Goal: Task Accomplishment & Management: Manage account settings

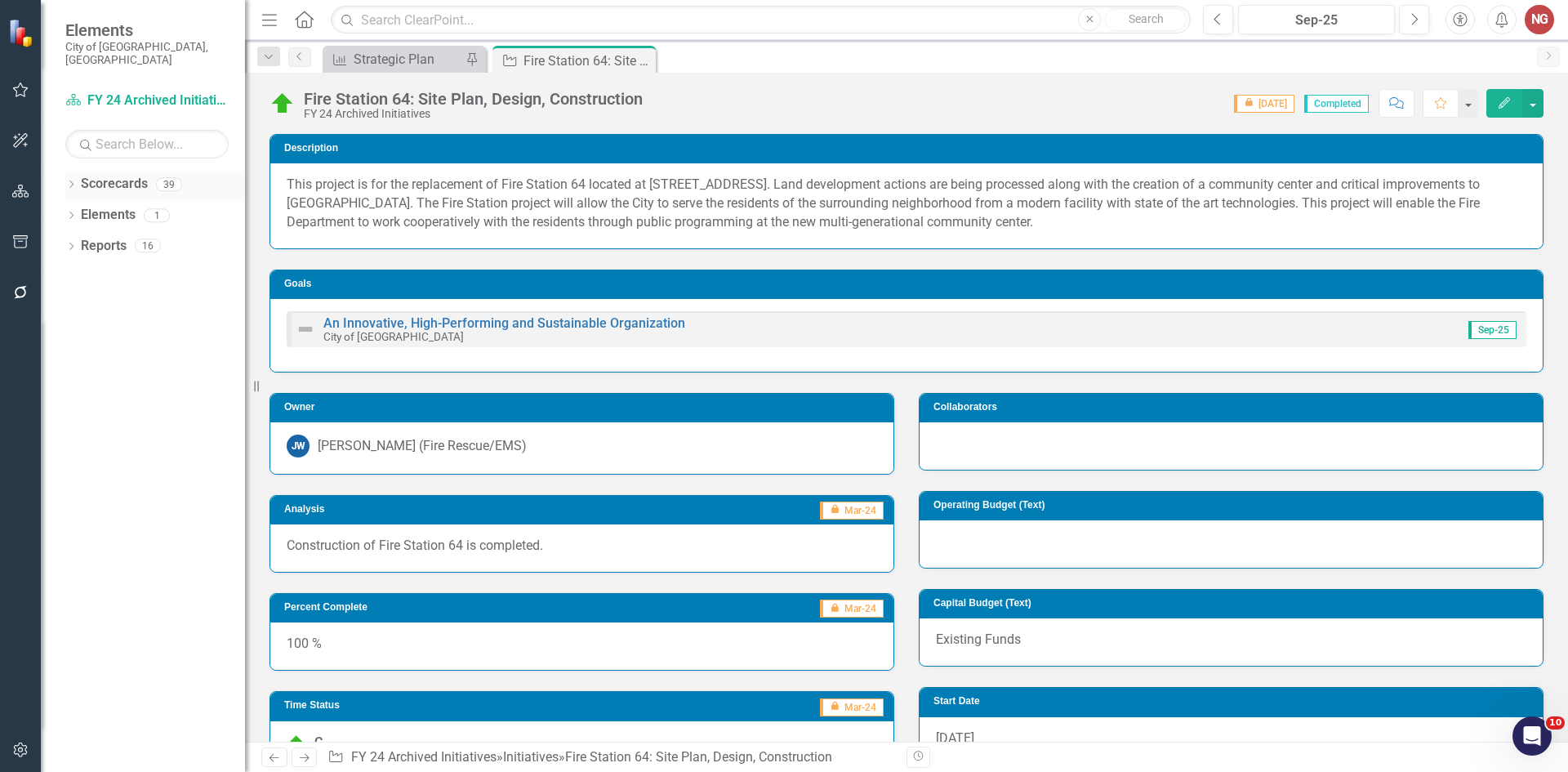
click at [71, 180] on div "Dropdown" at bounding box center [71, 186] width 11 height 14
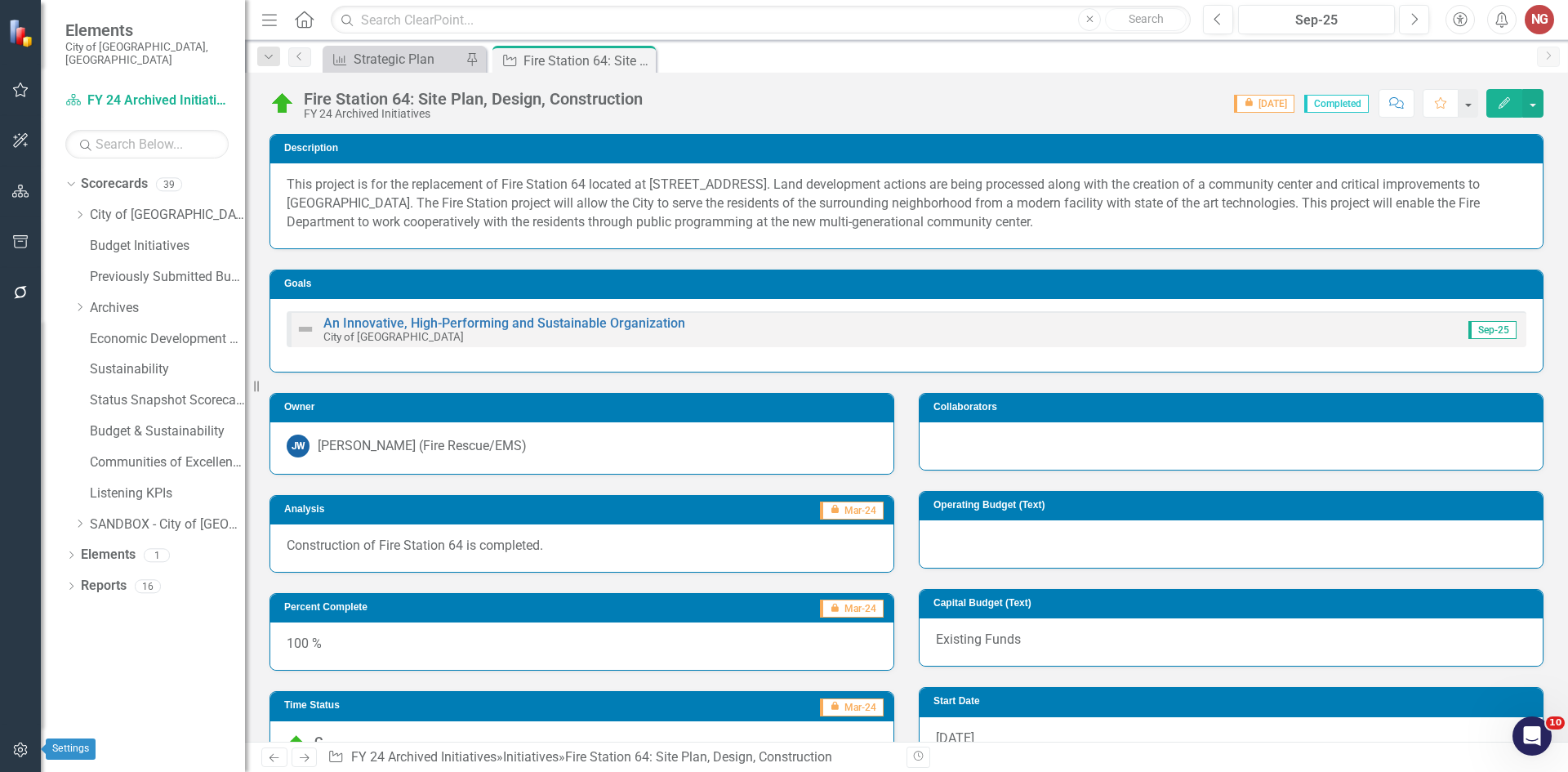
click at [15, 746] on icon "button" at bounding box center [21, 750] width 17 height 13
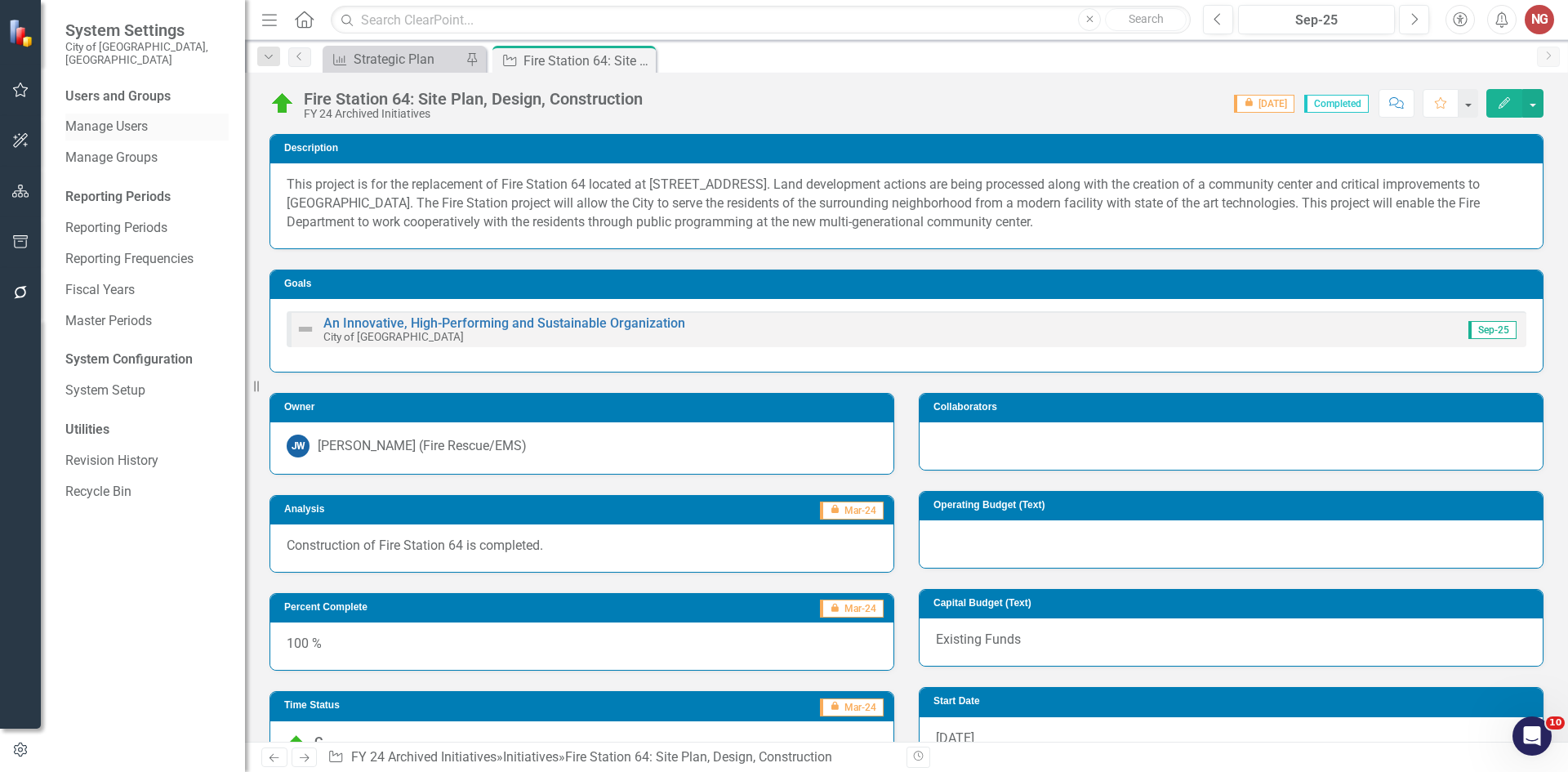
click at [136, 118] on link "Manage Users" at bounding box center [147, 127] width 164 height 19
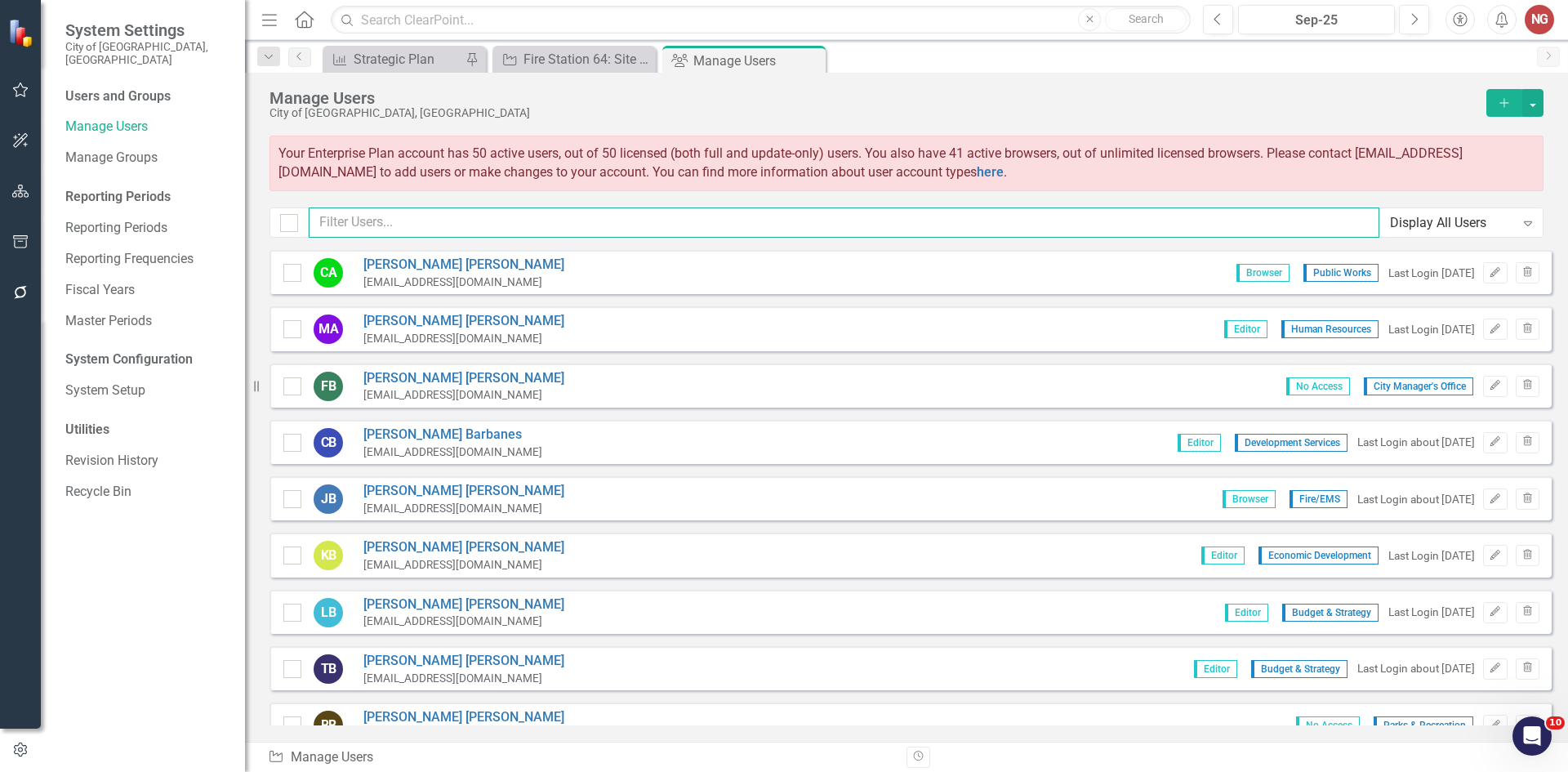
click at [413, 222] on input "text" at bounding box center [844, 222] width 1071 height 30
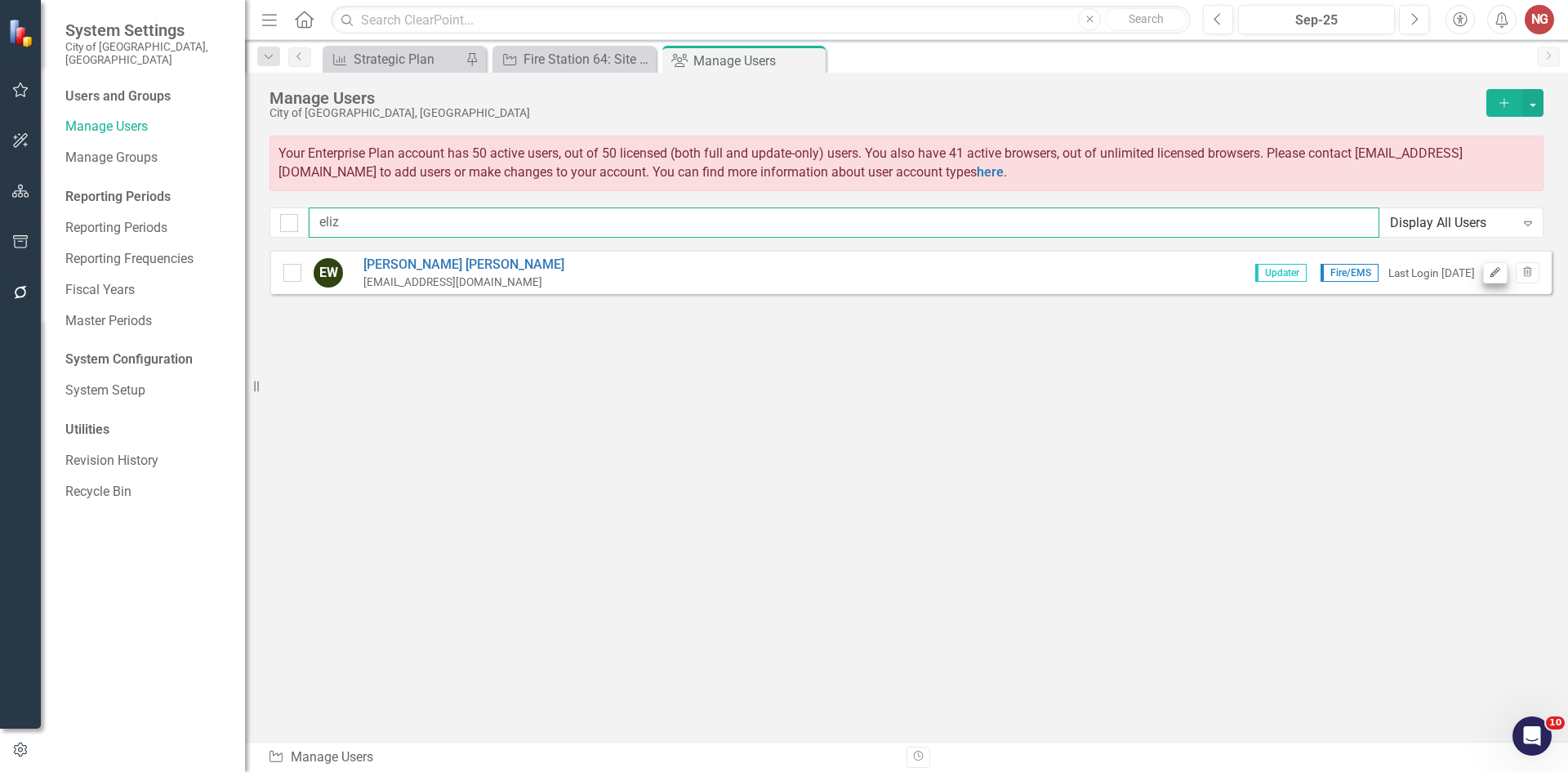
type input "eliz"
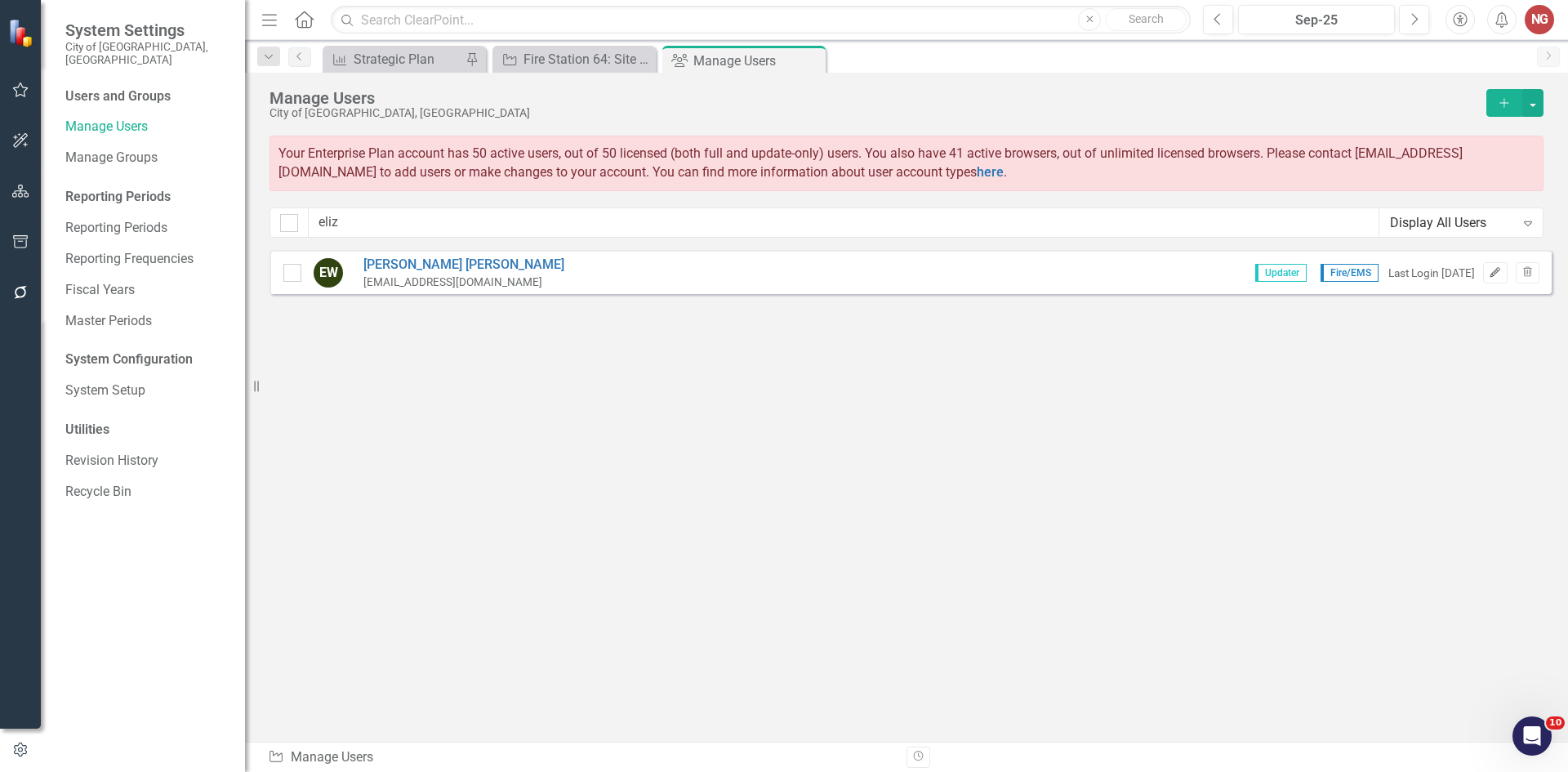
click at [1493, 278] on button "Edit" at bounding box center [1495, 273] width 24 height 21
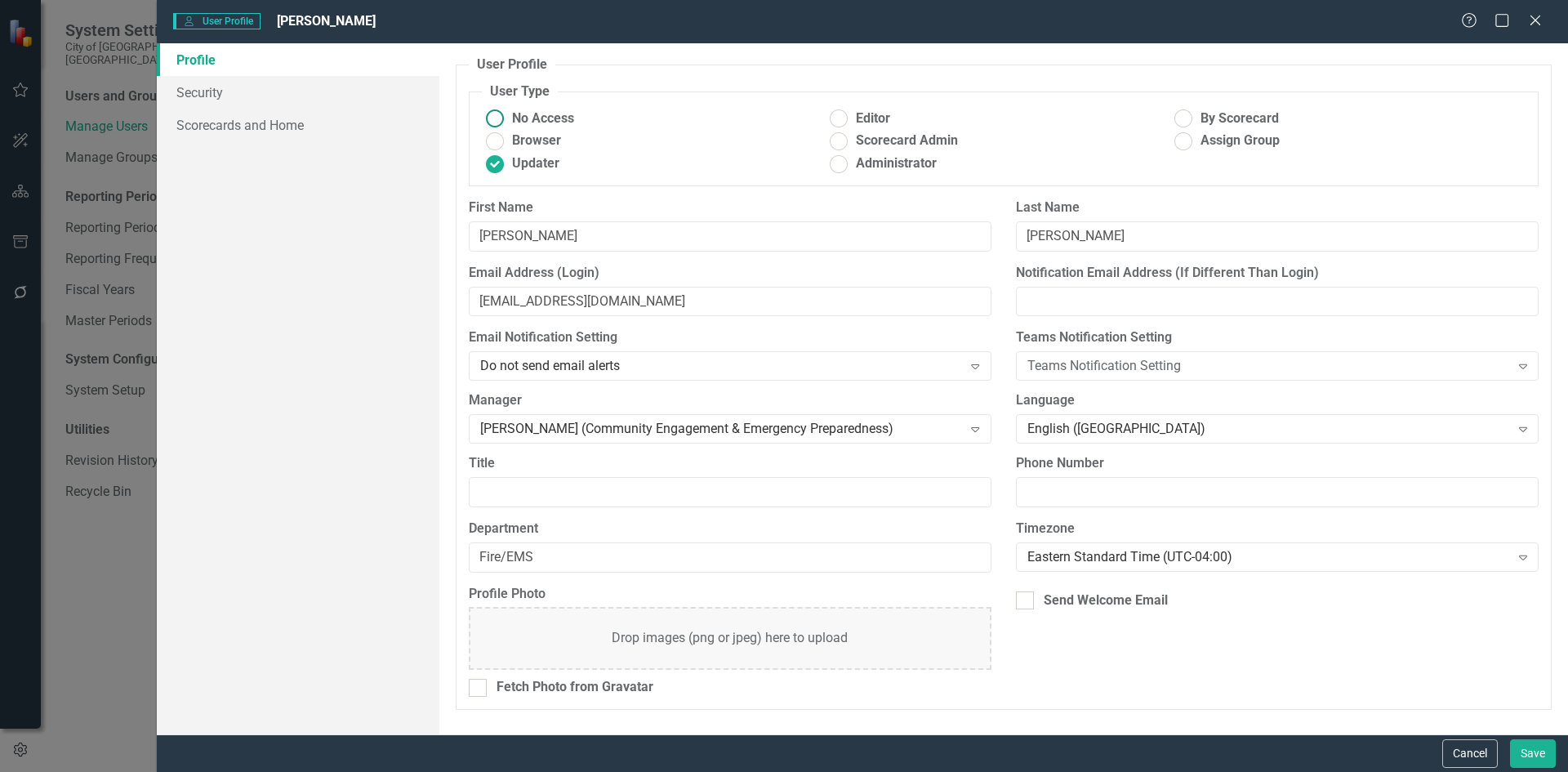
click at [543, 114] on span "No Access" at bounding box center [542, 119] width 62 height 19
click at [507, 114] on input "No Access" at bounding box center [494, 119] width 26 height 26
radio input "true"
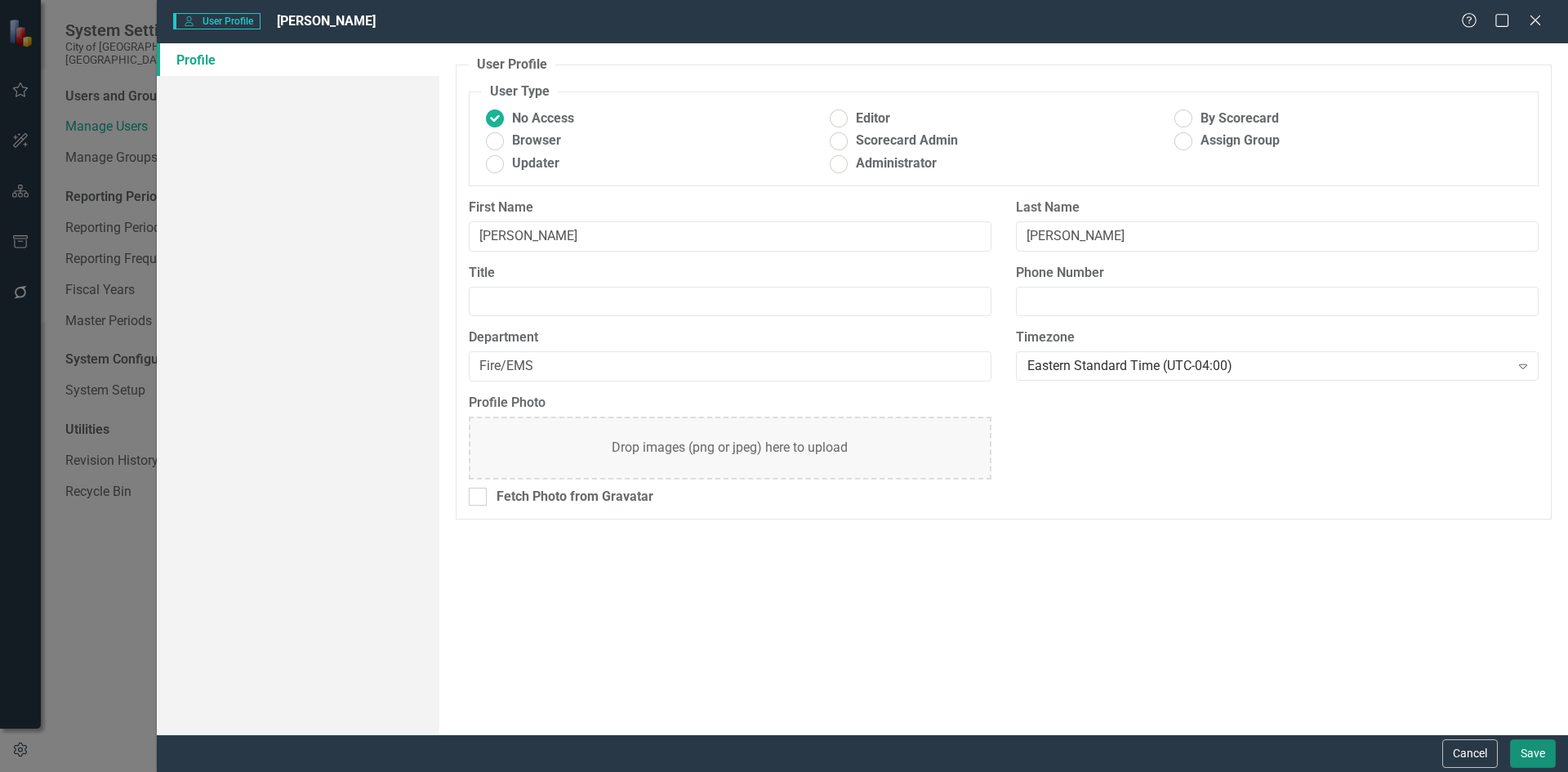
click at [1520, 752] on button "Save" at bounding box center [1533, 753] width 46 height 29
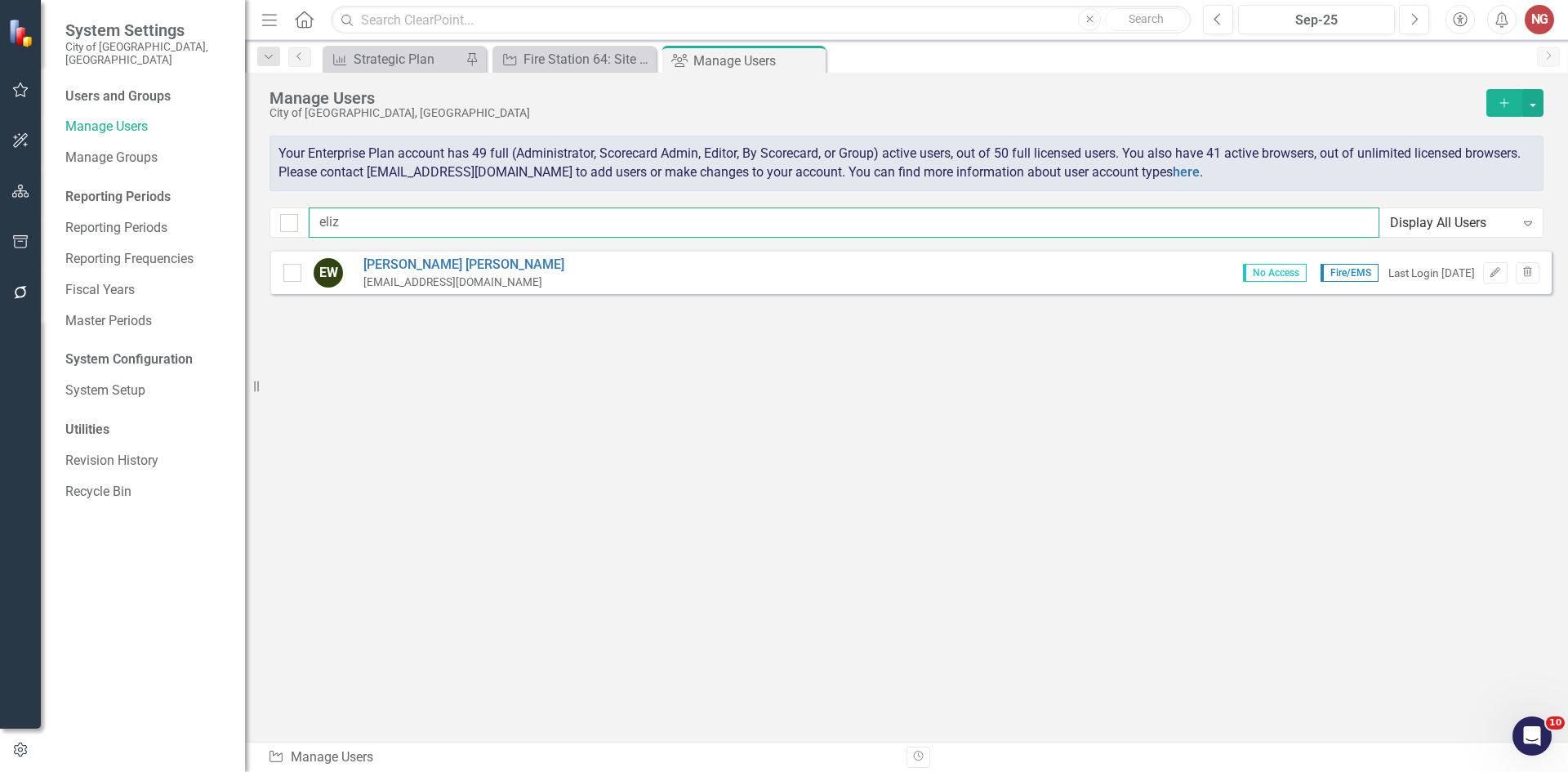
click at [587, 226] on input "eliz" at bounding box center [844, 222] width 1071 height 30
click at [587, 225] on input "eliz" at bounding box center [844, 222] width 1071 height 30
click at [587, 223] on input "eliz" at bounding box center [844, 222] width 1071 height 30
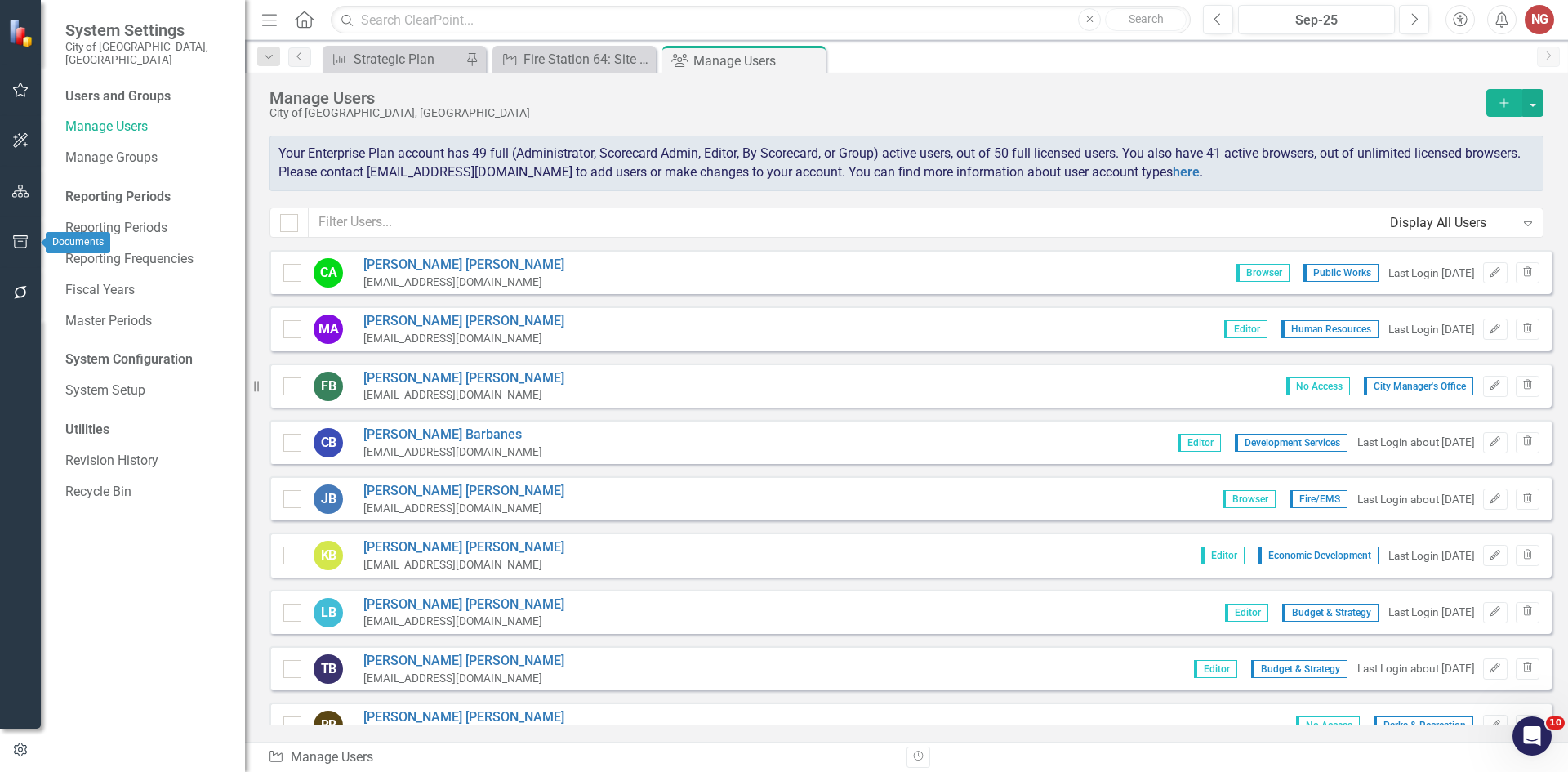
click at [20, 235] on icon "button" at bounding box center [21, 241] width 17 height 13
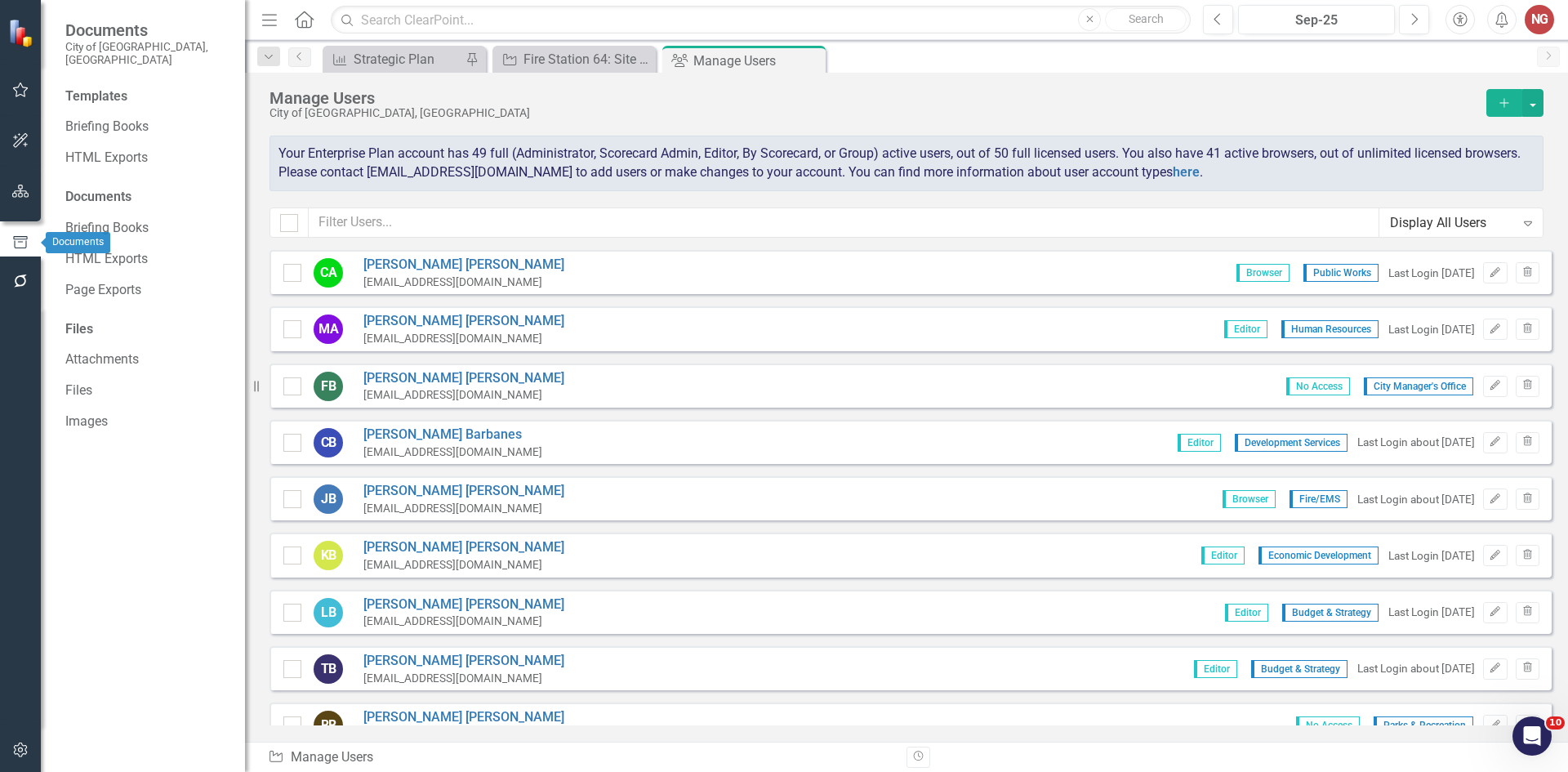
click at [22, 193] on icon "button" at bounding box center [21, 191] width 17 height 13
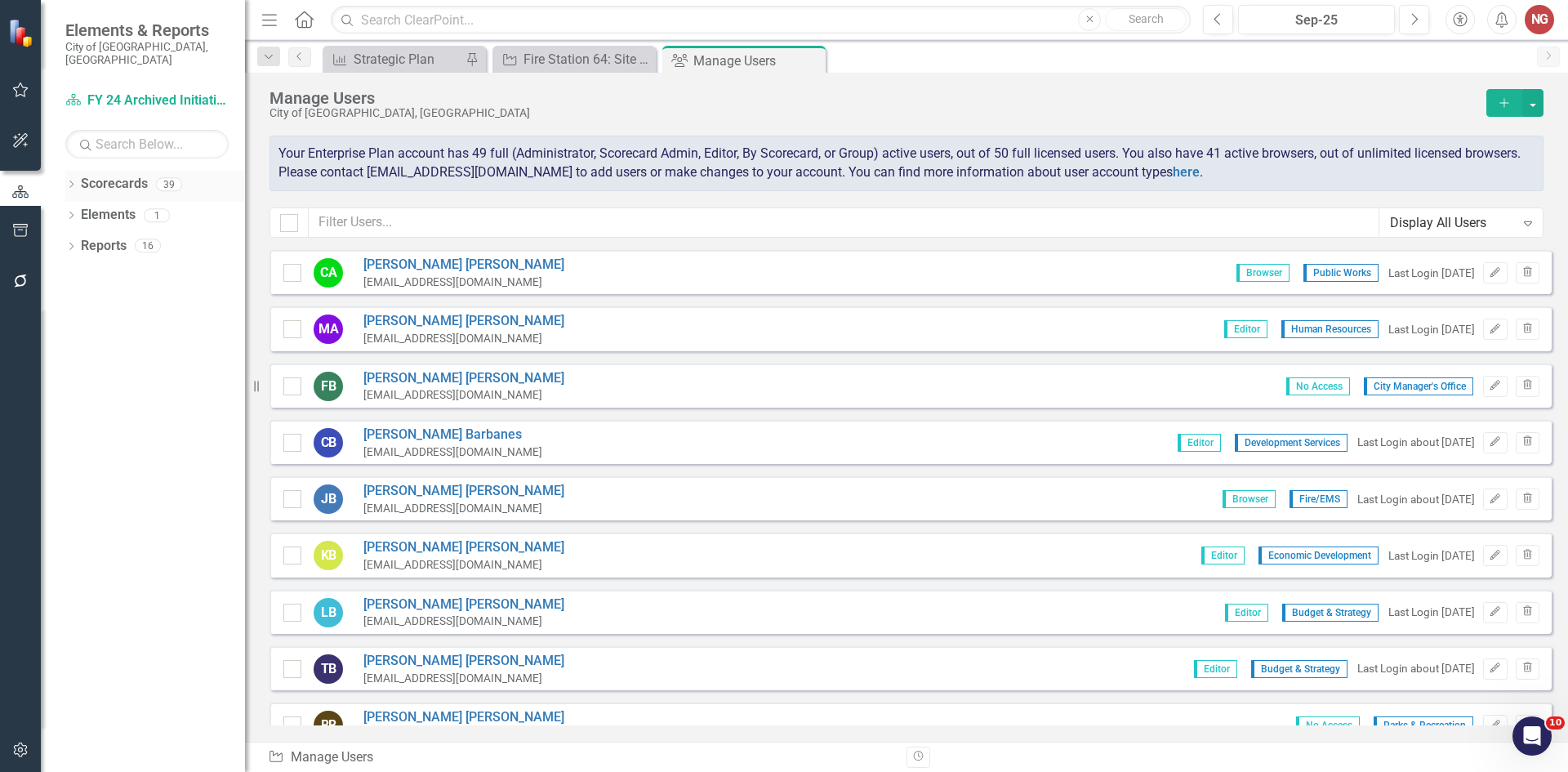
click at [66, 182] on icon "Dropdown" at bounding box center [71, 185] width 11 height 9
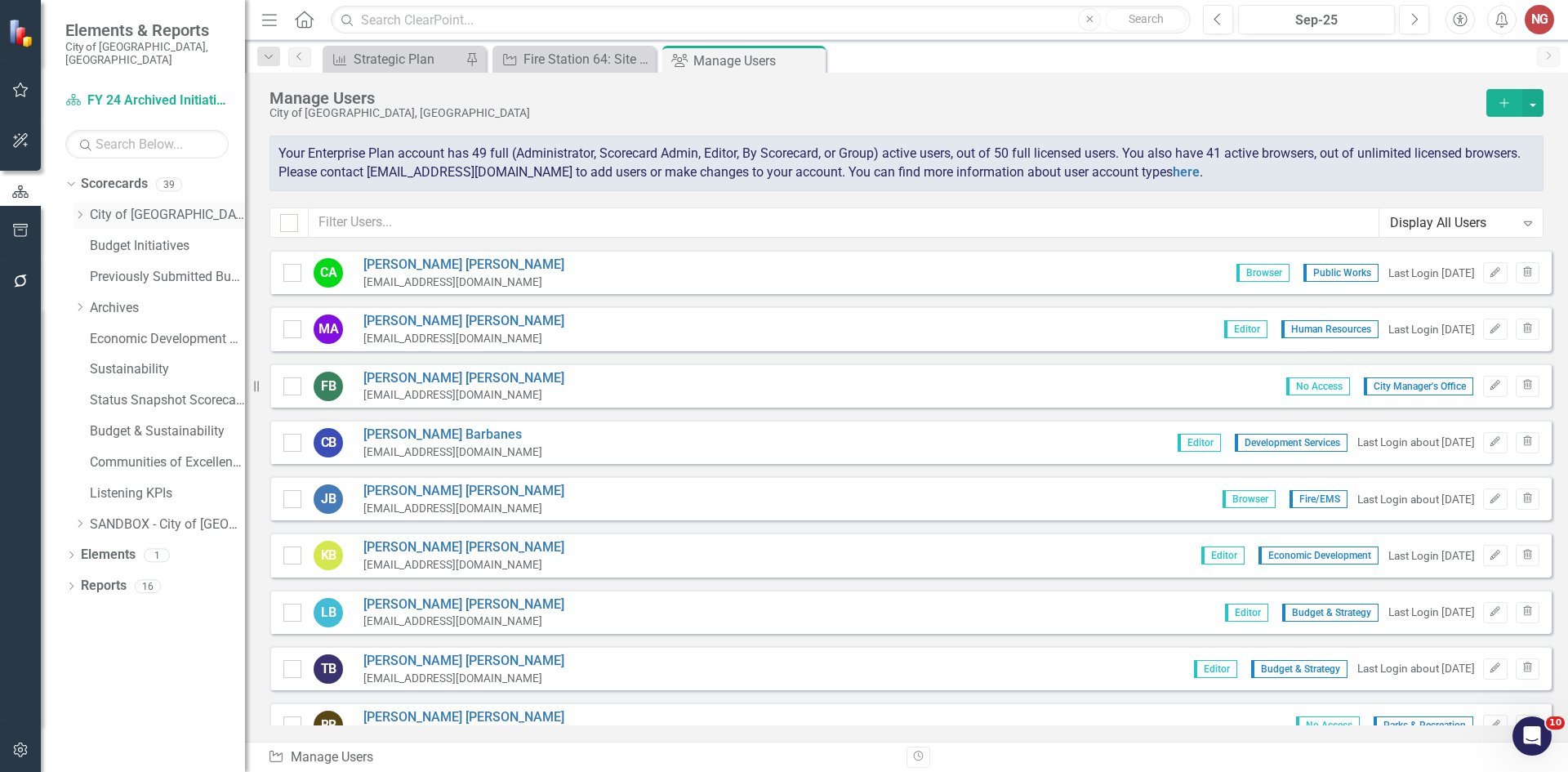
click at [78, 210] on icon "Dropdown" at bounding box center [79, 215] width 12 height 10
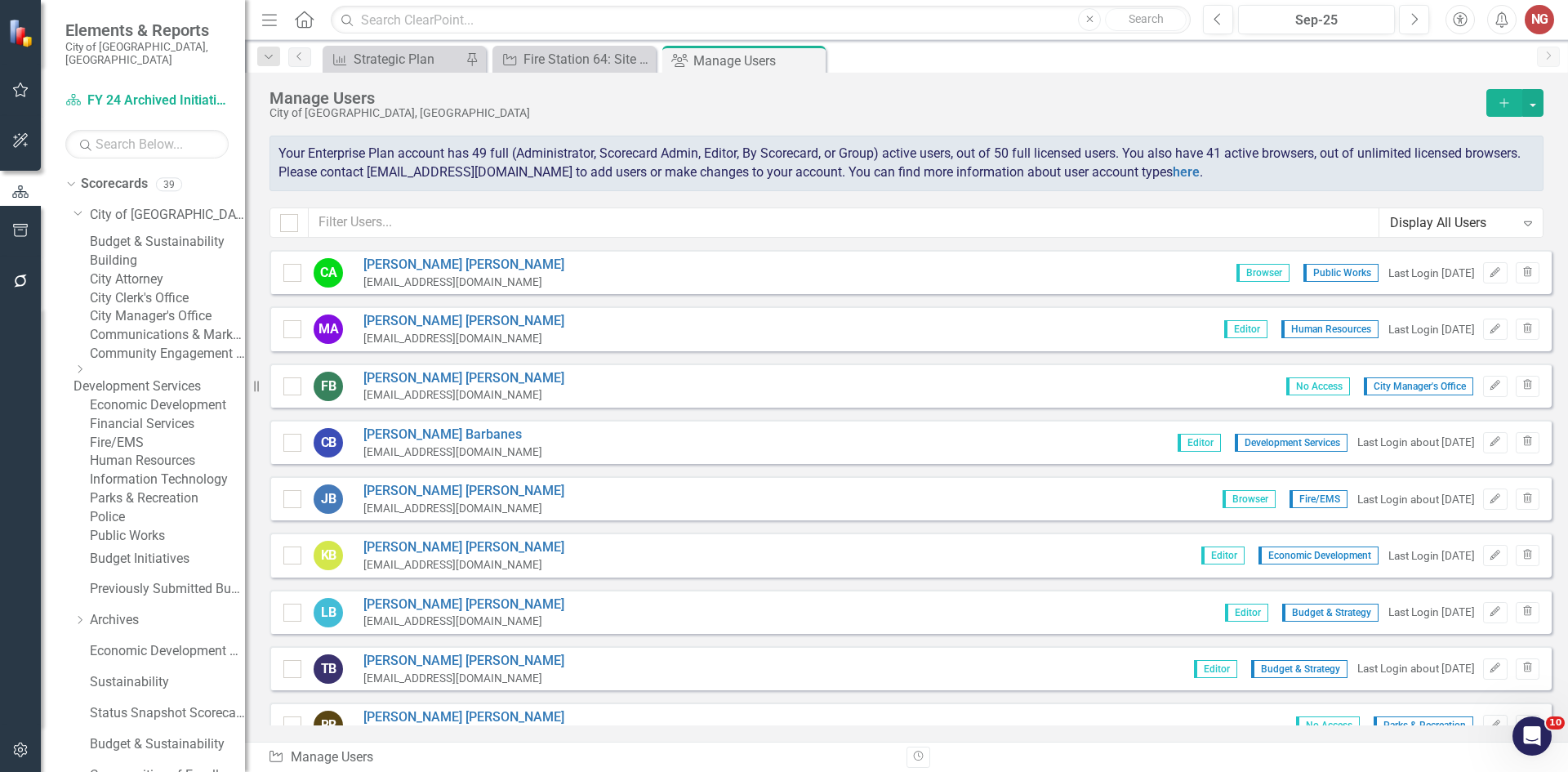
click at [125, 453] on link "Fire/EMS" at bounding box center [166, 443] width 155 height 19
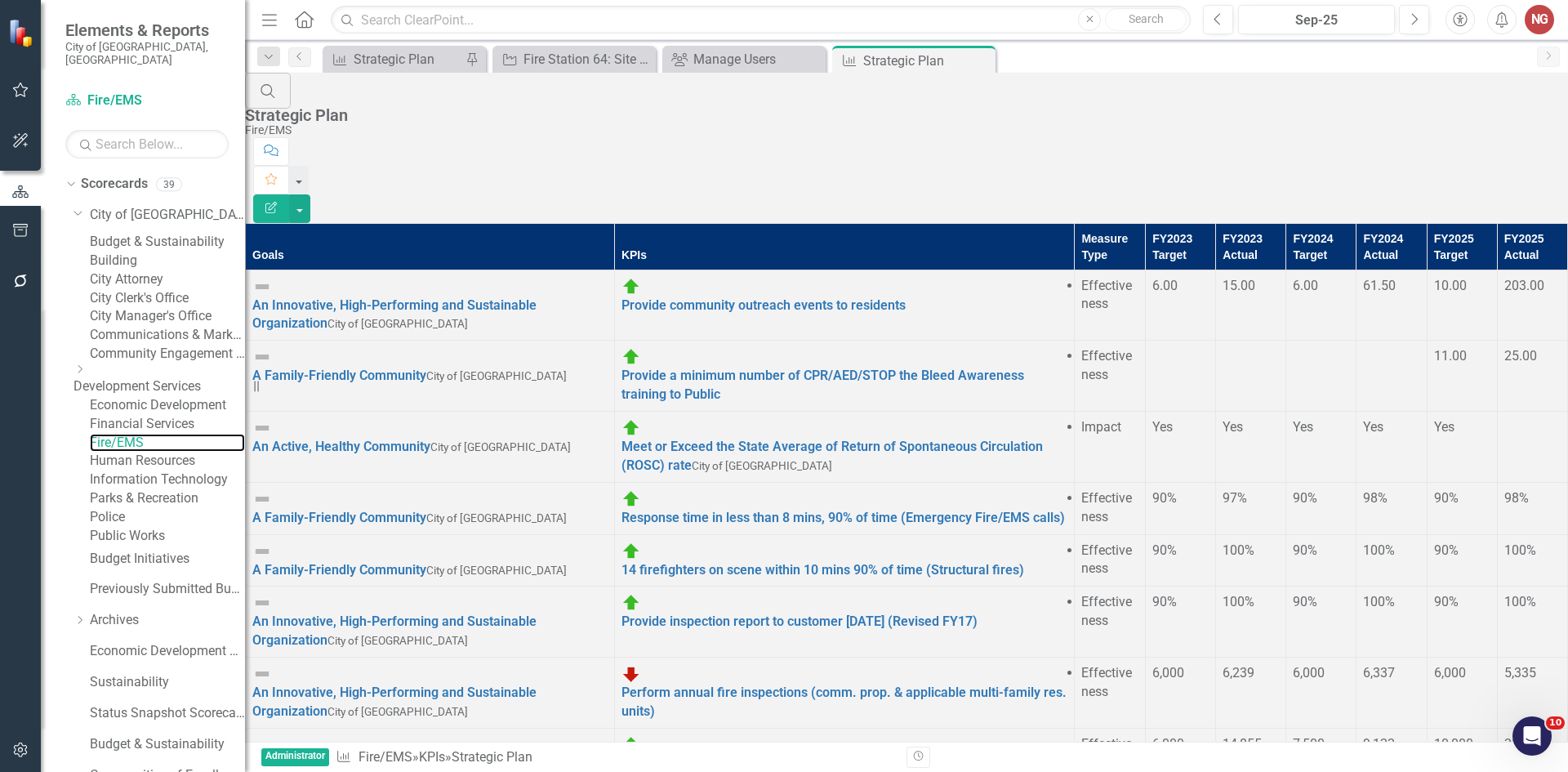
scroll to position [818, 0]
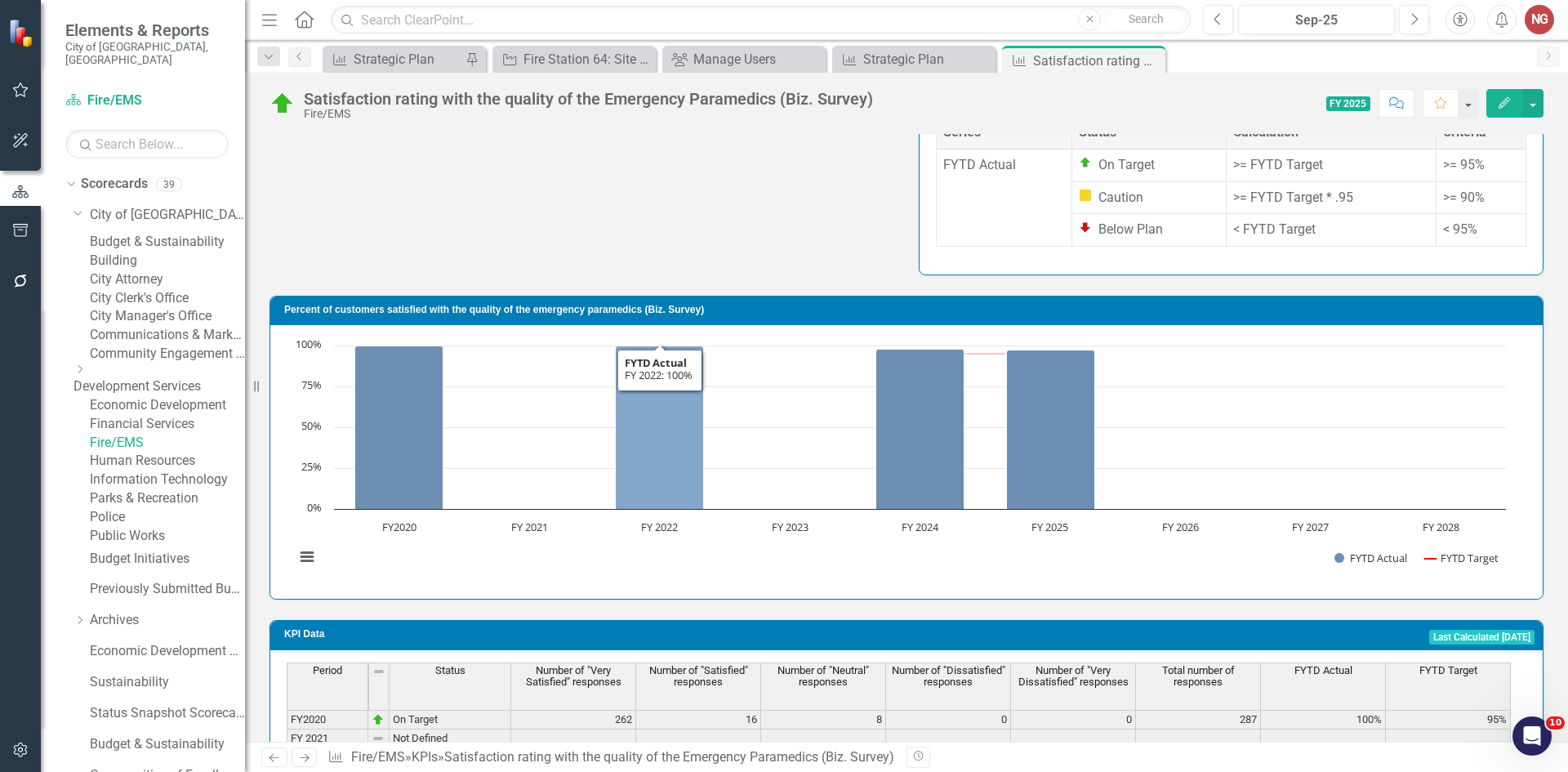
scroll to position [873, 0]
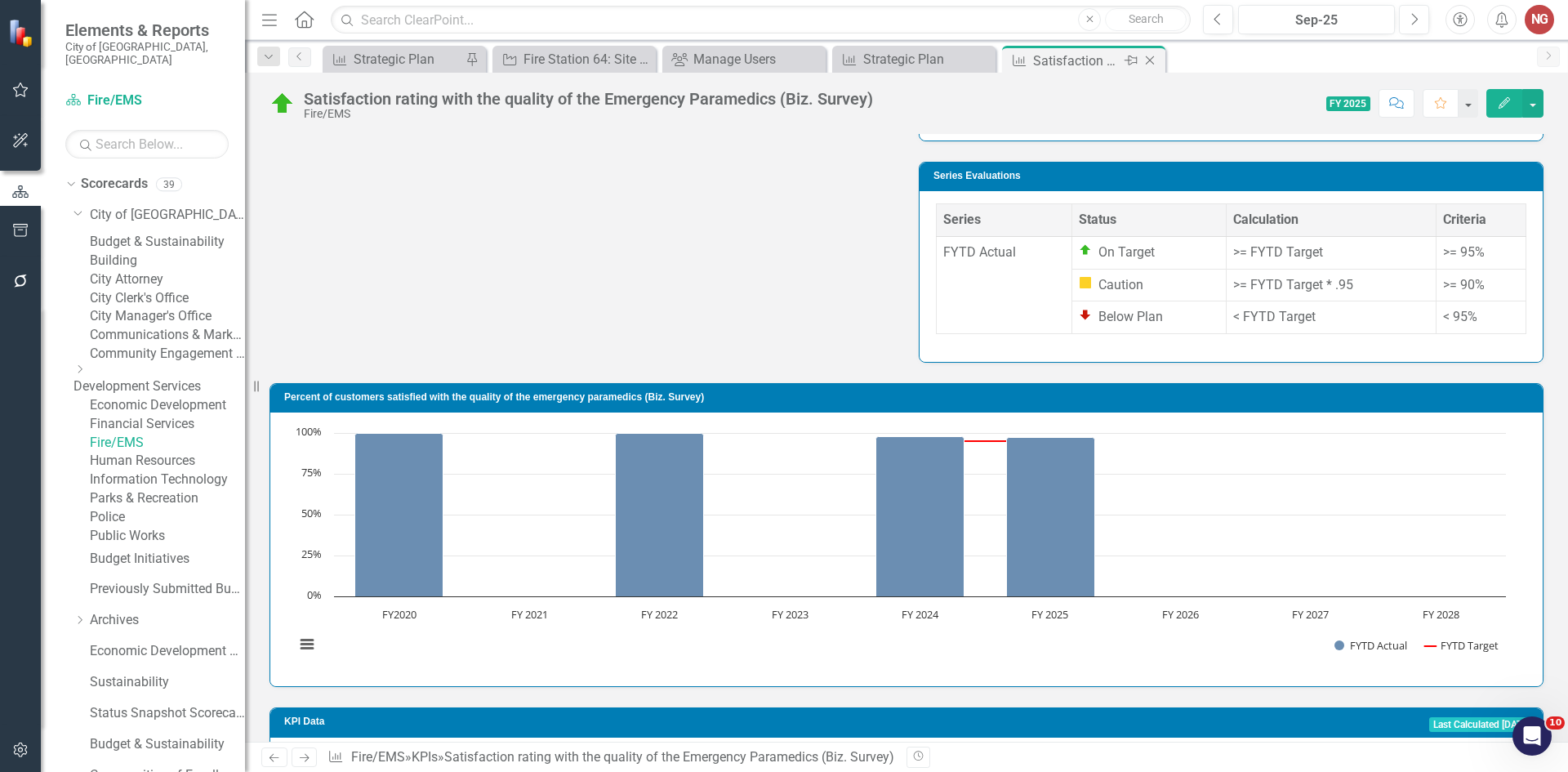
click at [1145, 61] on icon "Close" at bounding box center [1150, 61] width 16 height 13
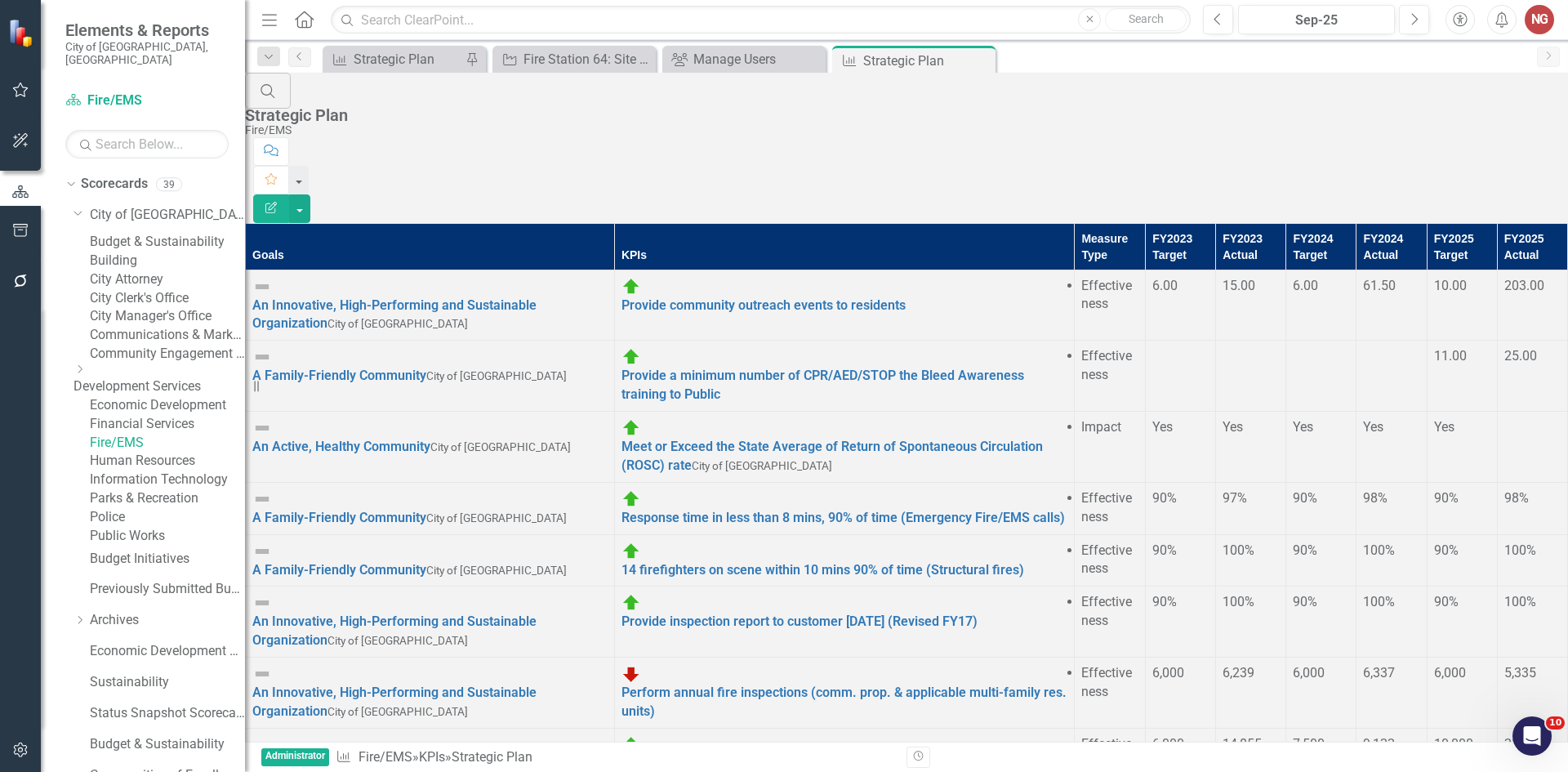
scroll to position [735, 0]
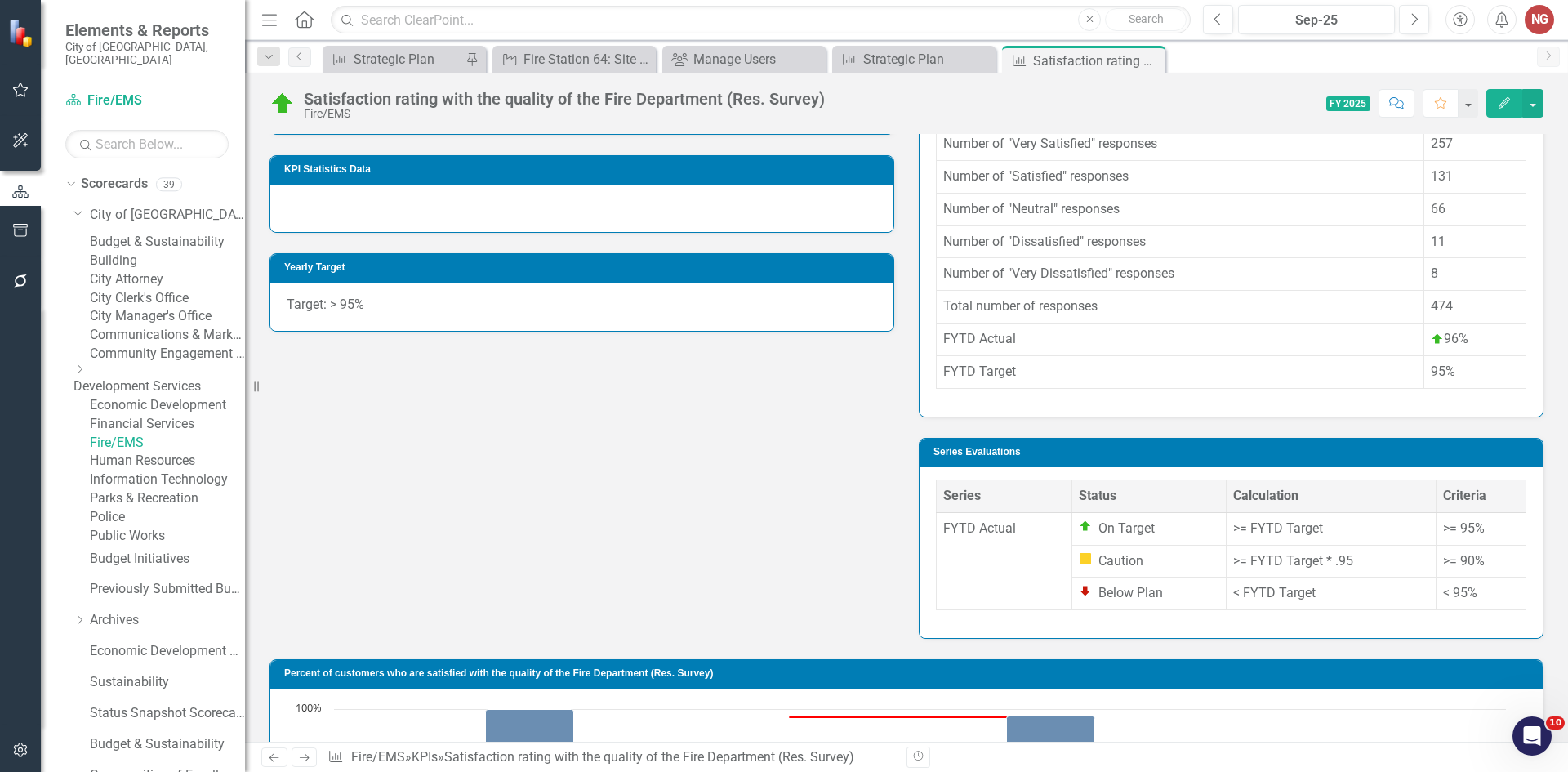
scroll to position [1036, 0]
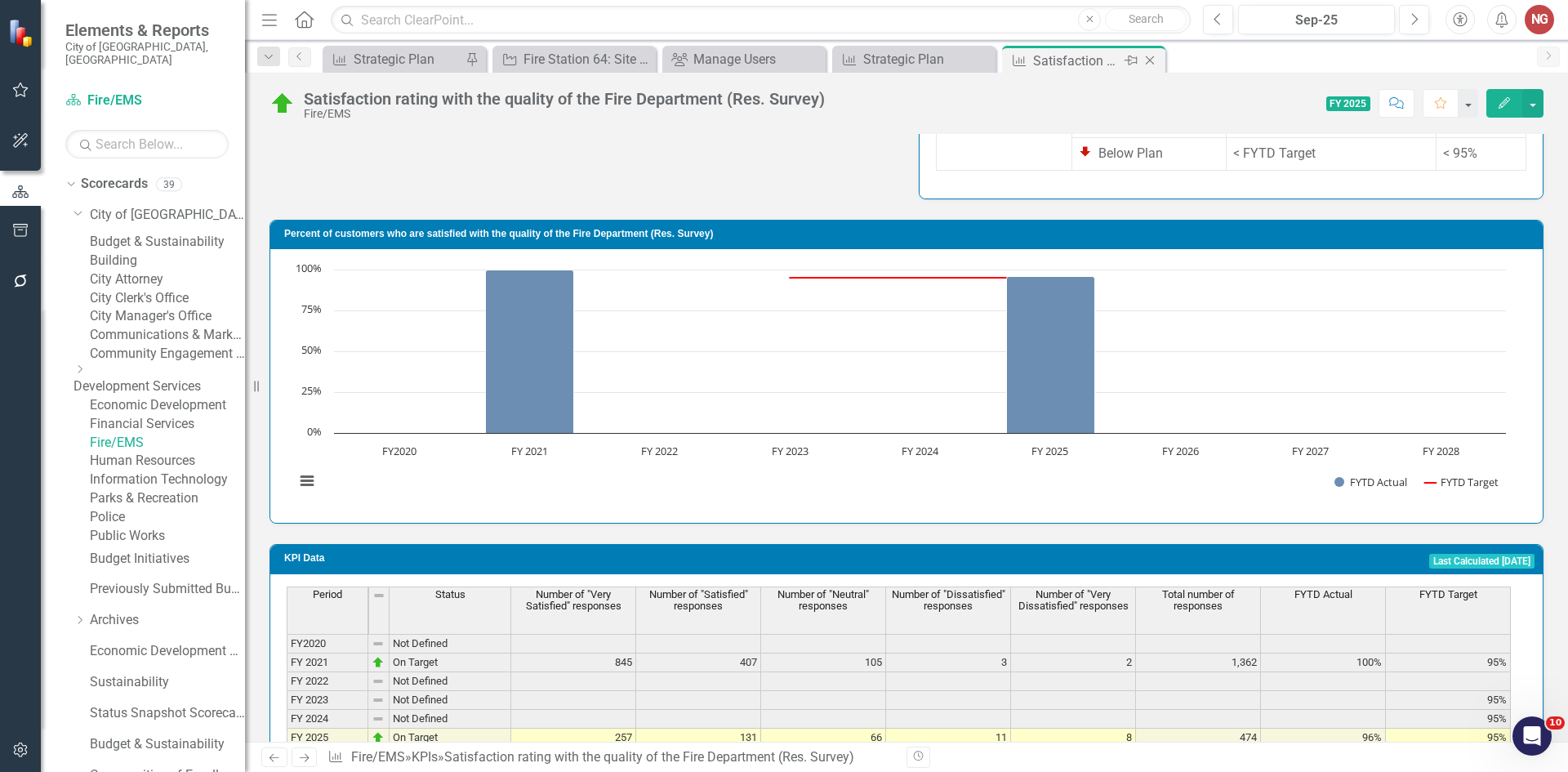
click at [1150, 57] on icon "Close" at bounding box center [1150, 61] width 16 height 13
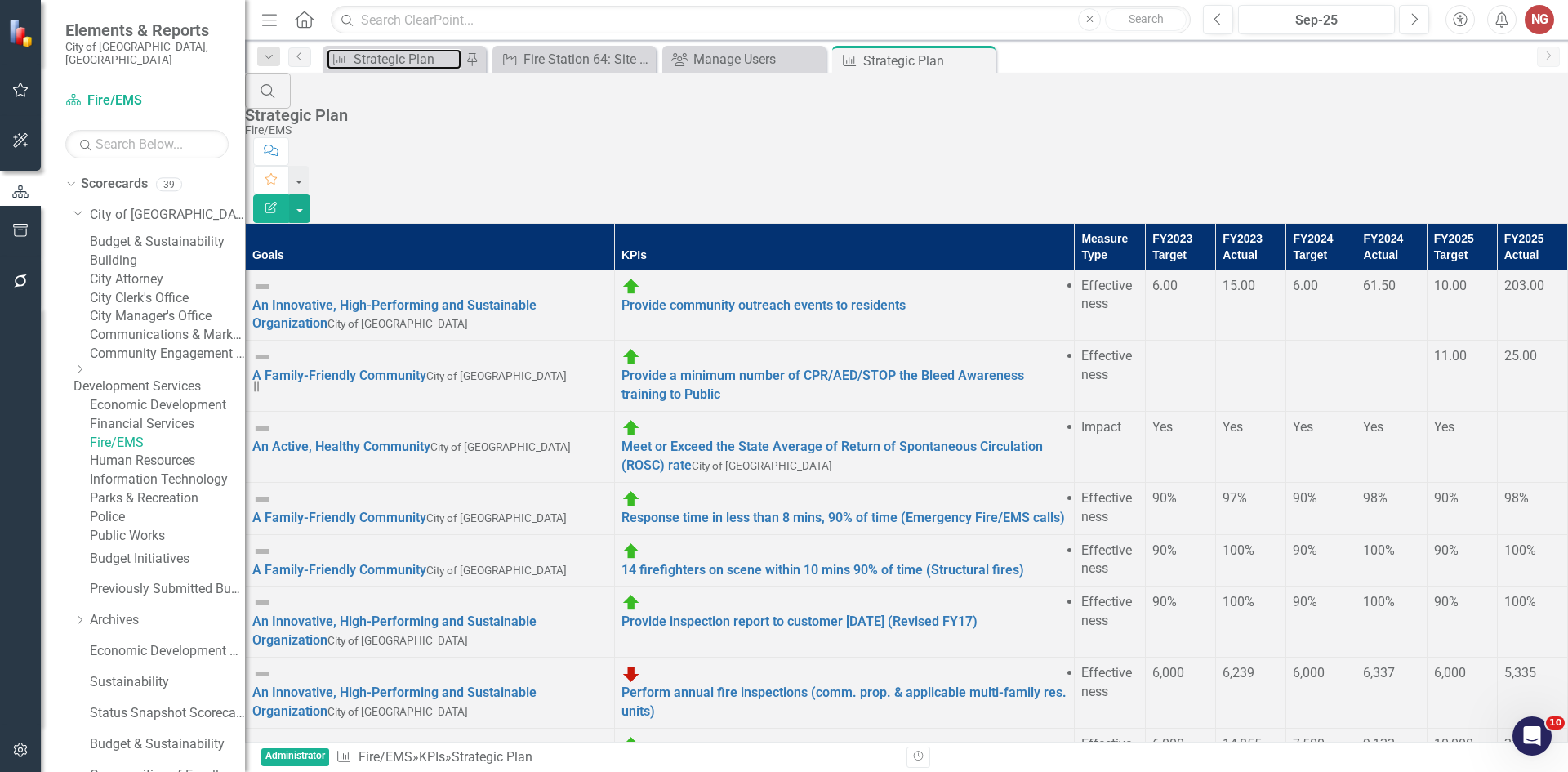
drag, startPoint x: 388, startPoint y: 55, endPoint x: 391, endPoint y: 44, distance: 11.4
click at [387, 55] on div "Strategic Plan" at bounding box center [407, 59] width 107 height 20
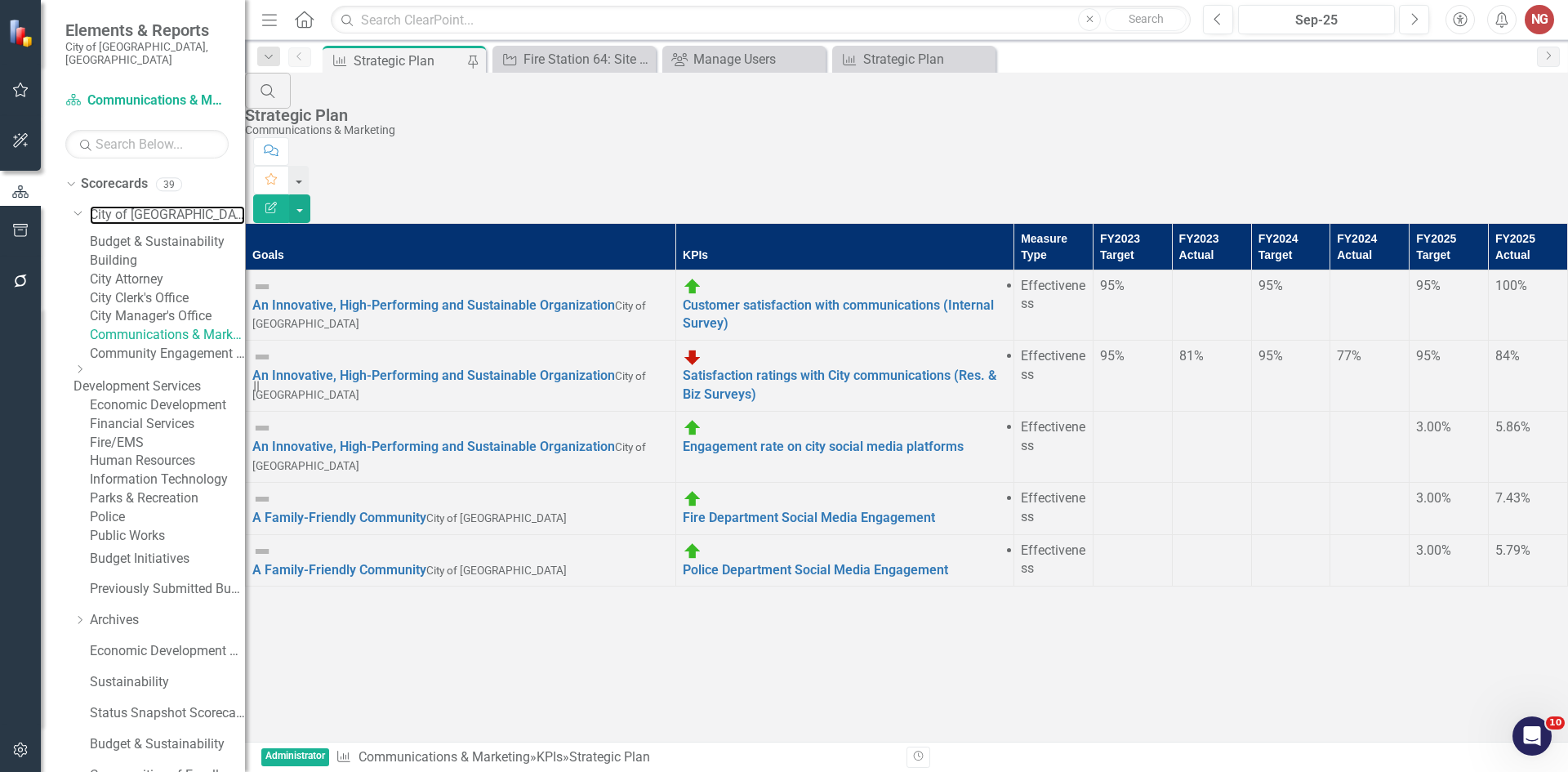
drag, startPoint x: 119, startPoint y: 206, endPoint x: 119, endPoint y: 526, distance: 320.0
click at [119, 206] on link "City of [GEOGRAPHIC_DATA]" at bounding box center [166, 215] width 155 height 19
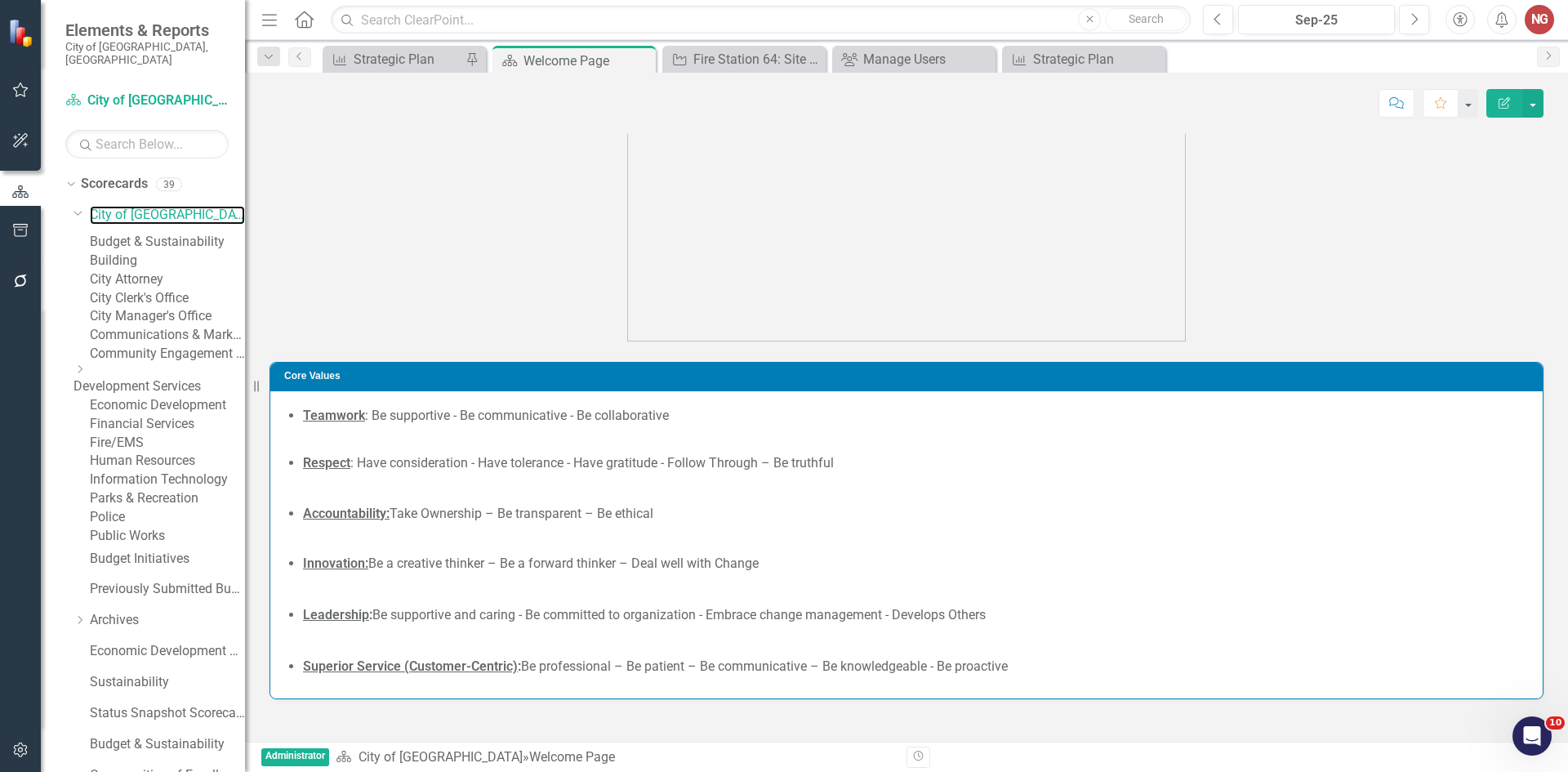
scroll to position [313, 0]
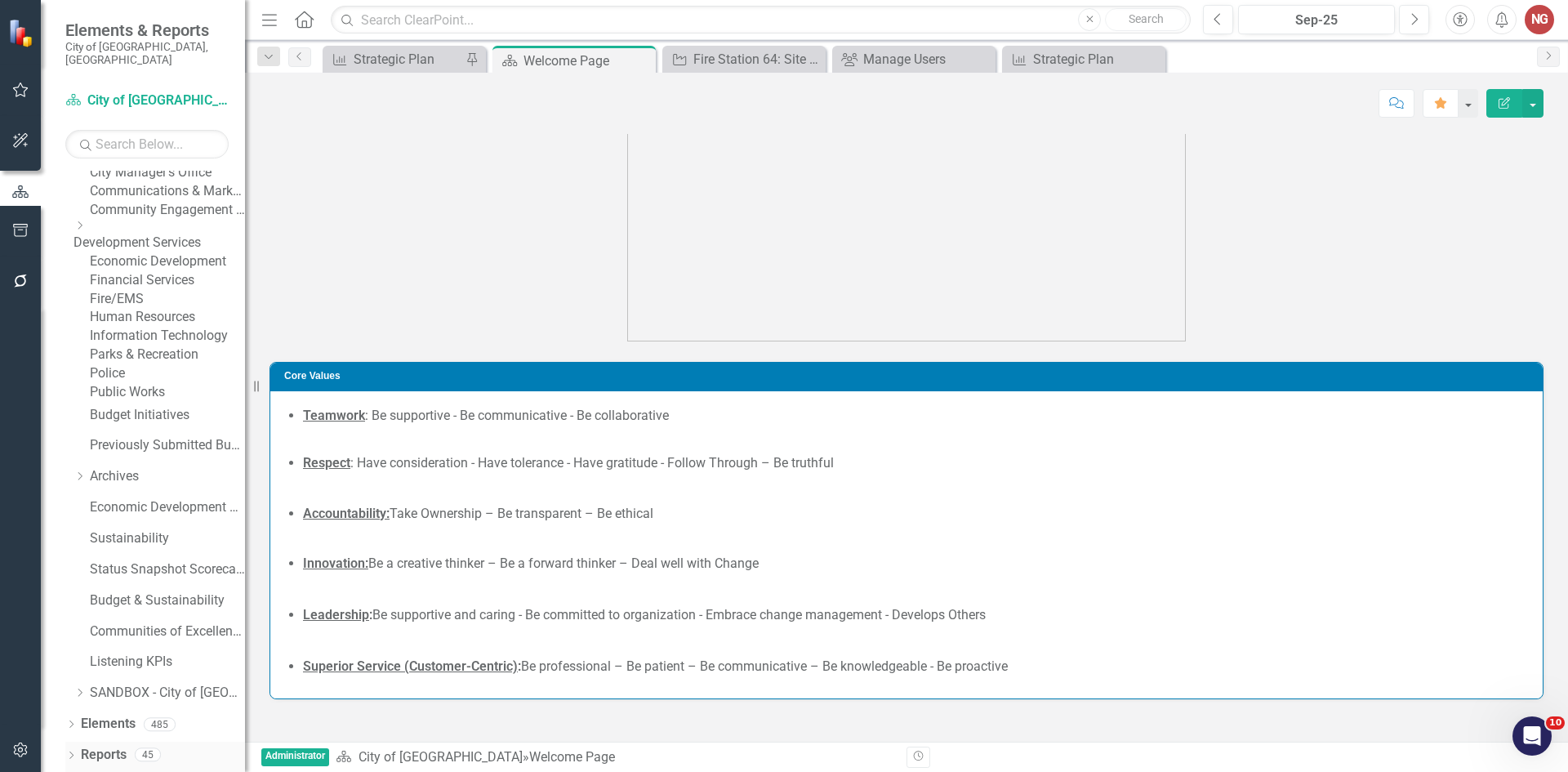
click at [69, 753] on icon "Dropdown" at bounding box center [71, 756] width 11 height 9
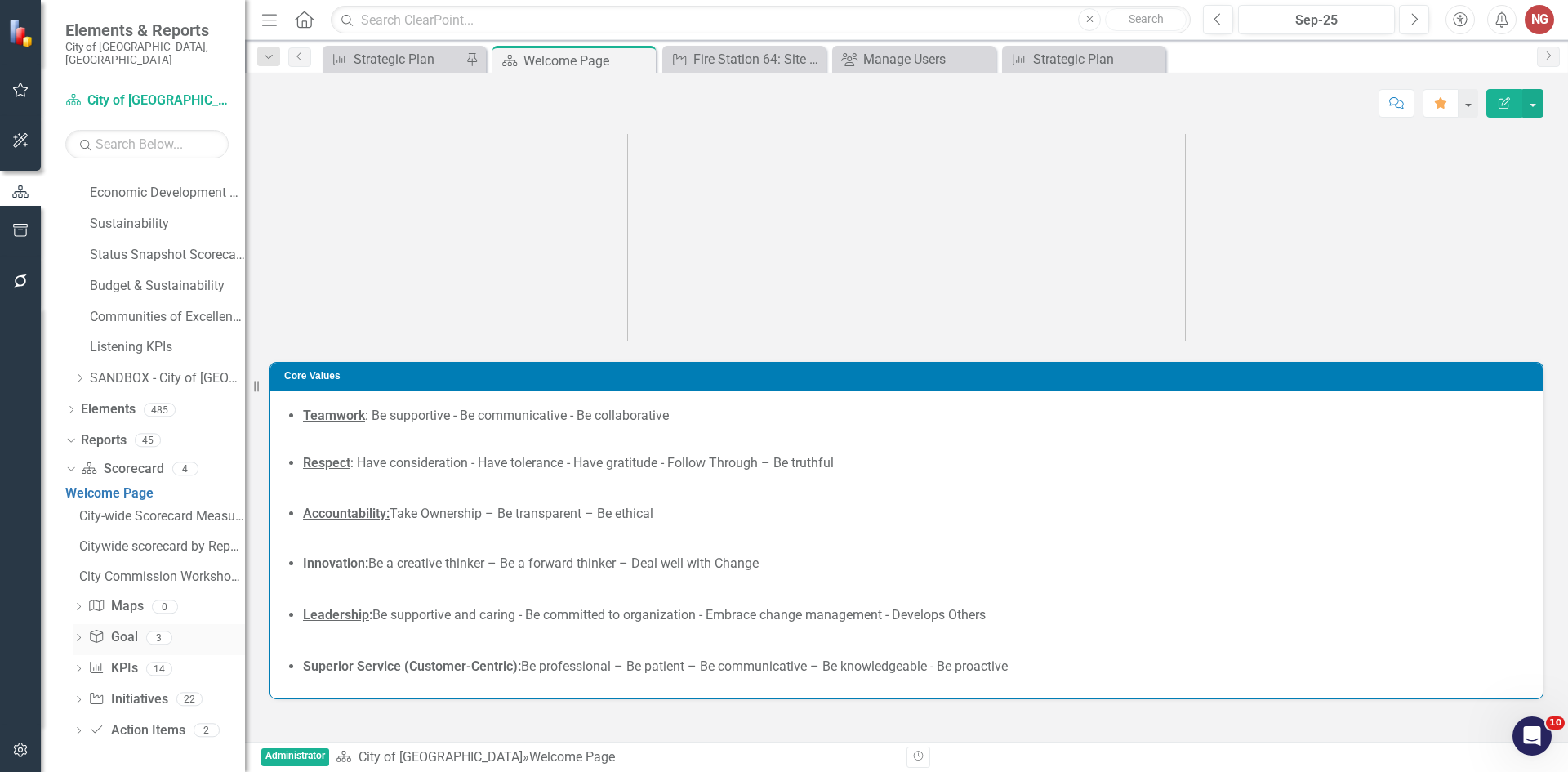
scroll to position [639, 0]
click at [77, 663] on div "Dropdown KPI KPIs 14" at bounding box center [158, 670] width 172 height 31
click at [81, 666] on icon "Dropdown" at bounding box center [78, 669] width 11 height 9
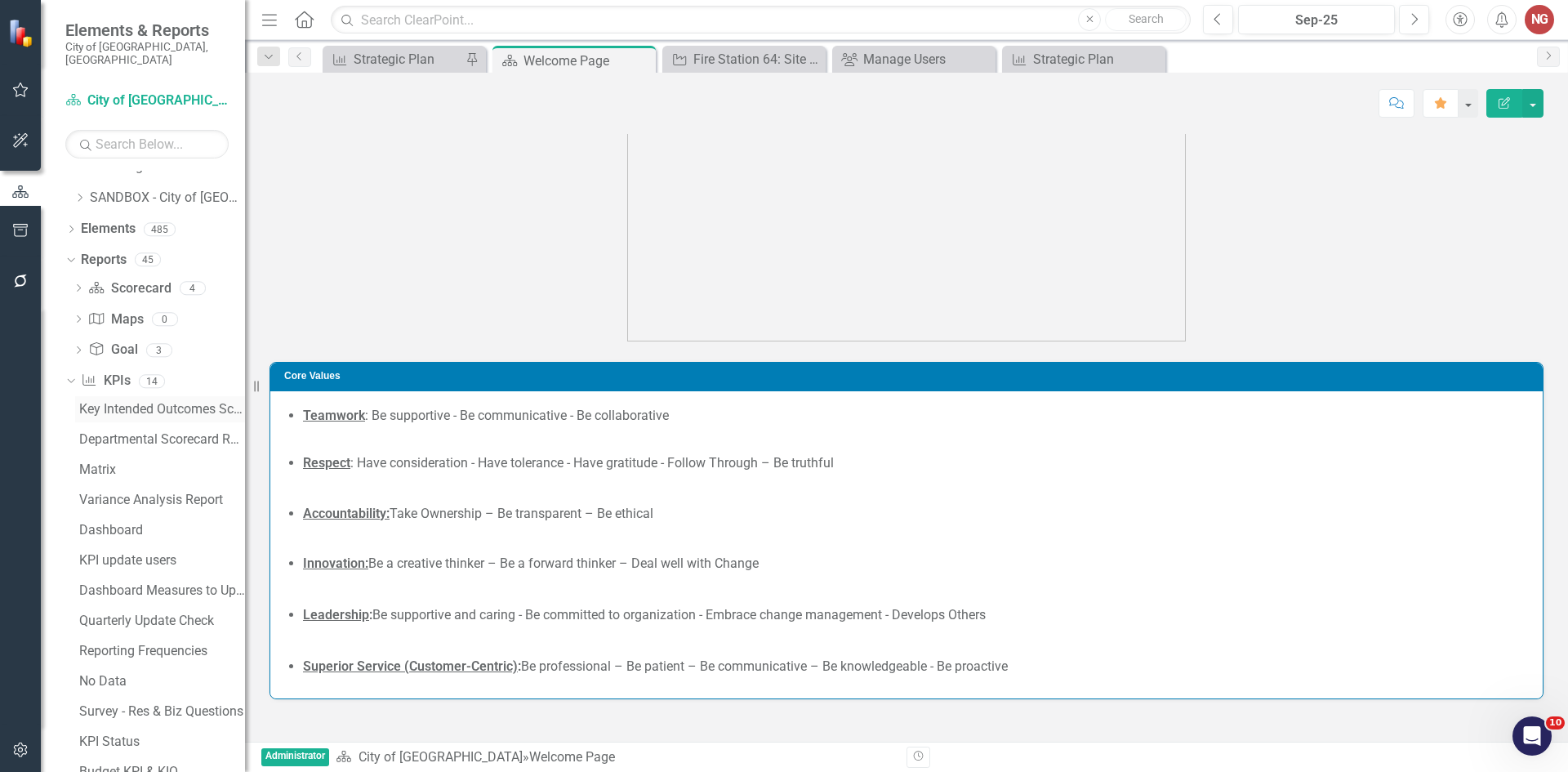
click at [107, 416] on div "Key Intended Outcomes Scorecard Report" at bounding box center [162, 409] width 165 height 14
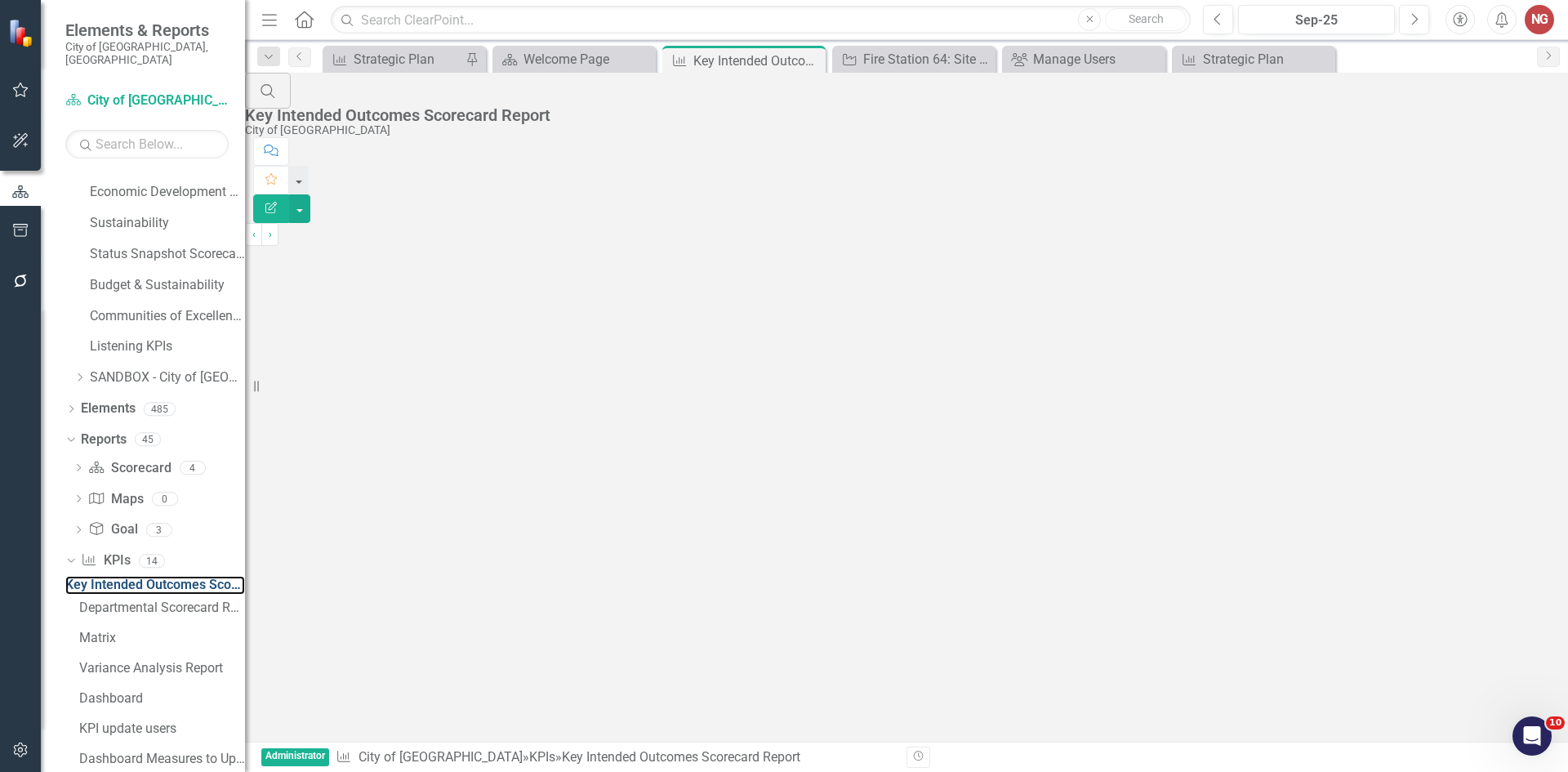
scroll to position [458, 0]
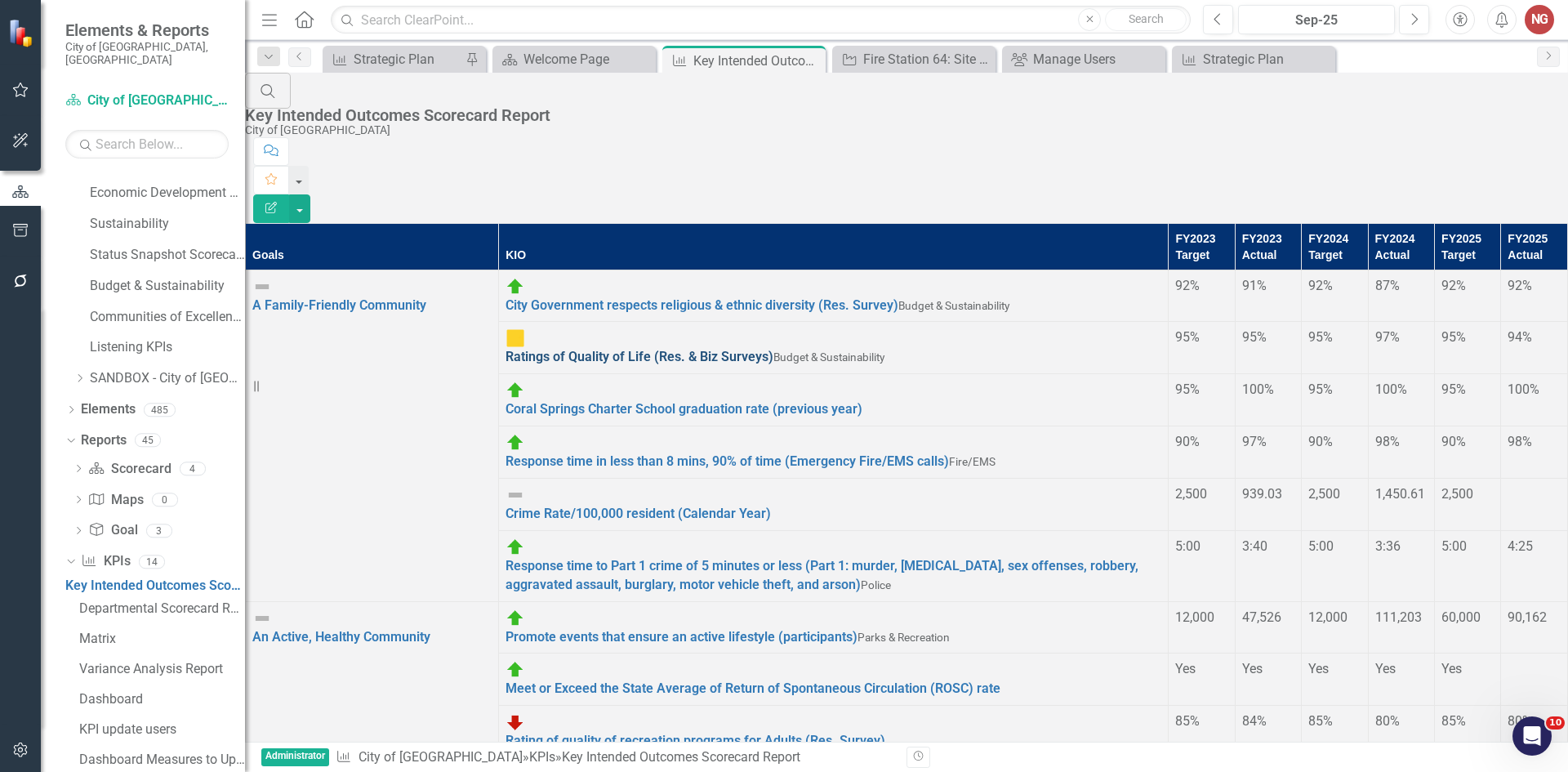
click at [587, 349] on link "Ratings of Quality of Life (Res. & Biz Surveys)" at bounding box center [640, 357] width 268 height 15
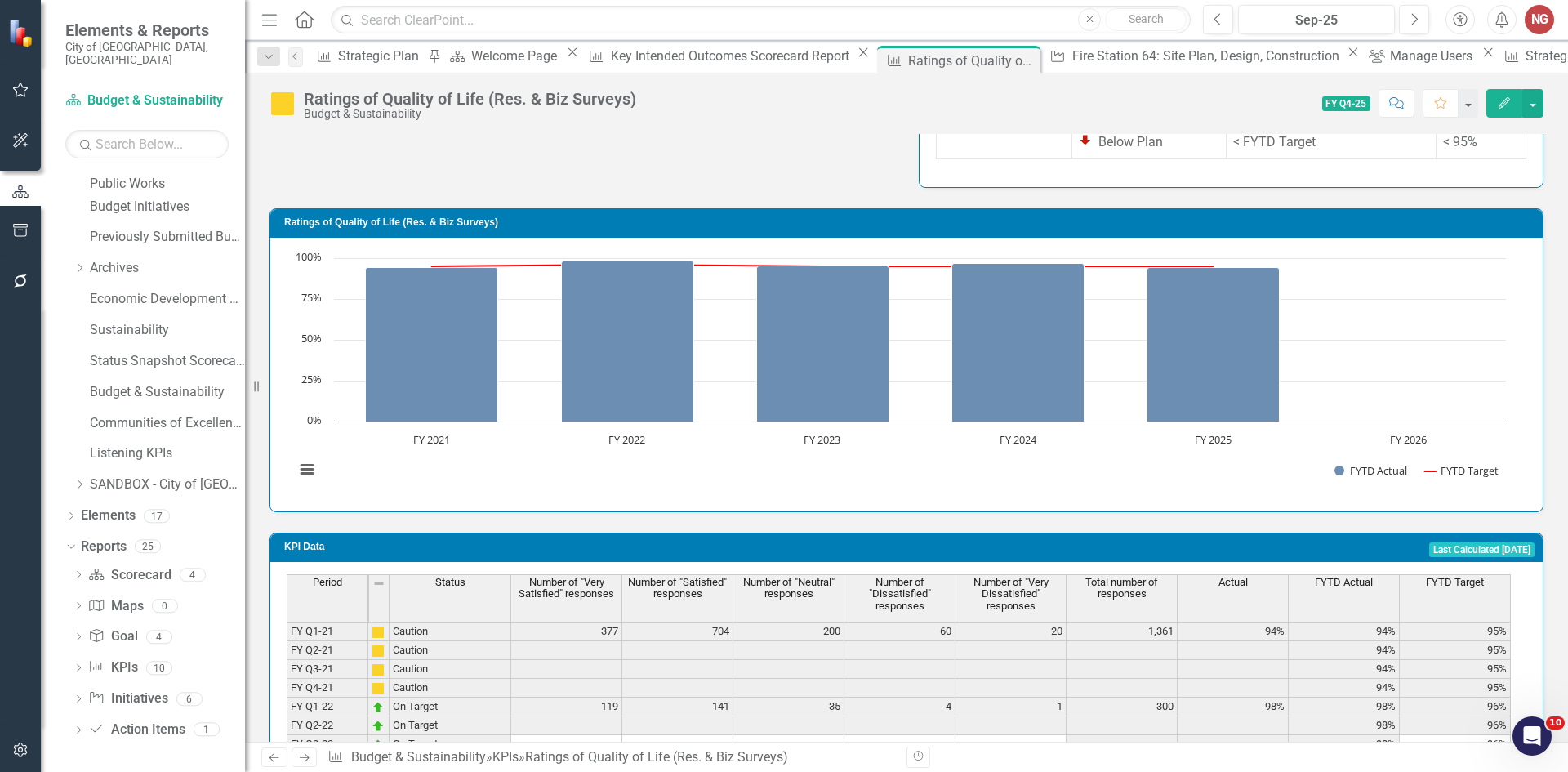
scroll to position [1391, 0]
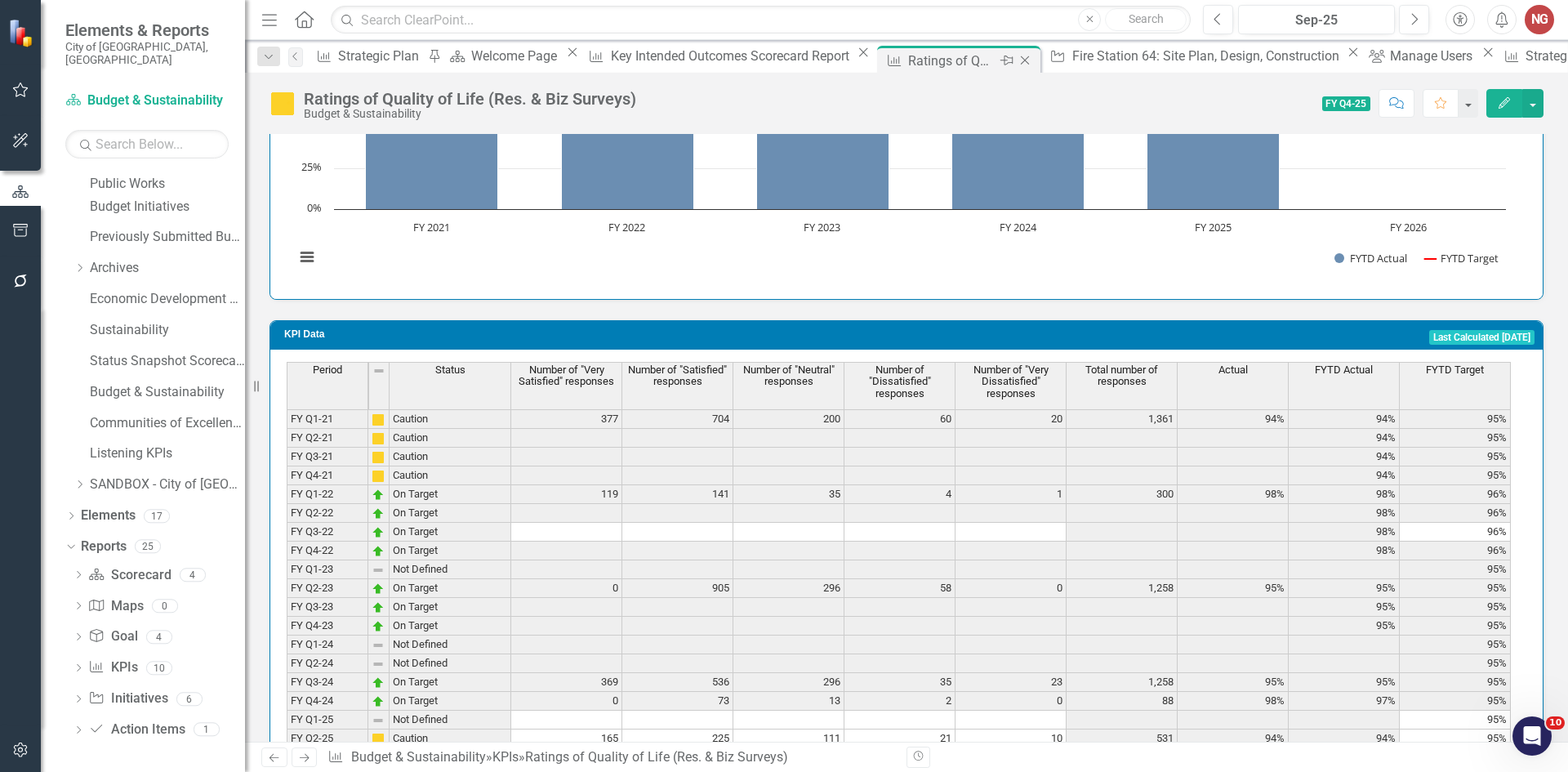
click at [1016, 58] on icon "Close" at bounding box center [1024, 61] width 16 height 13
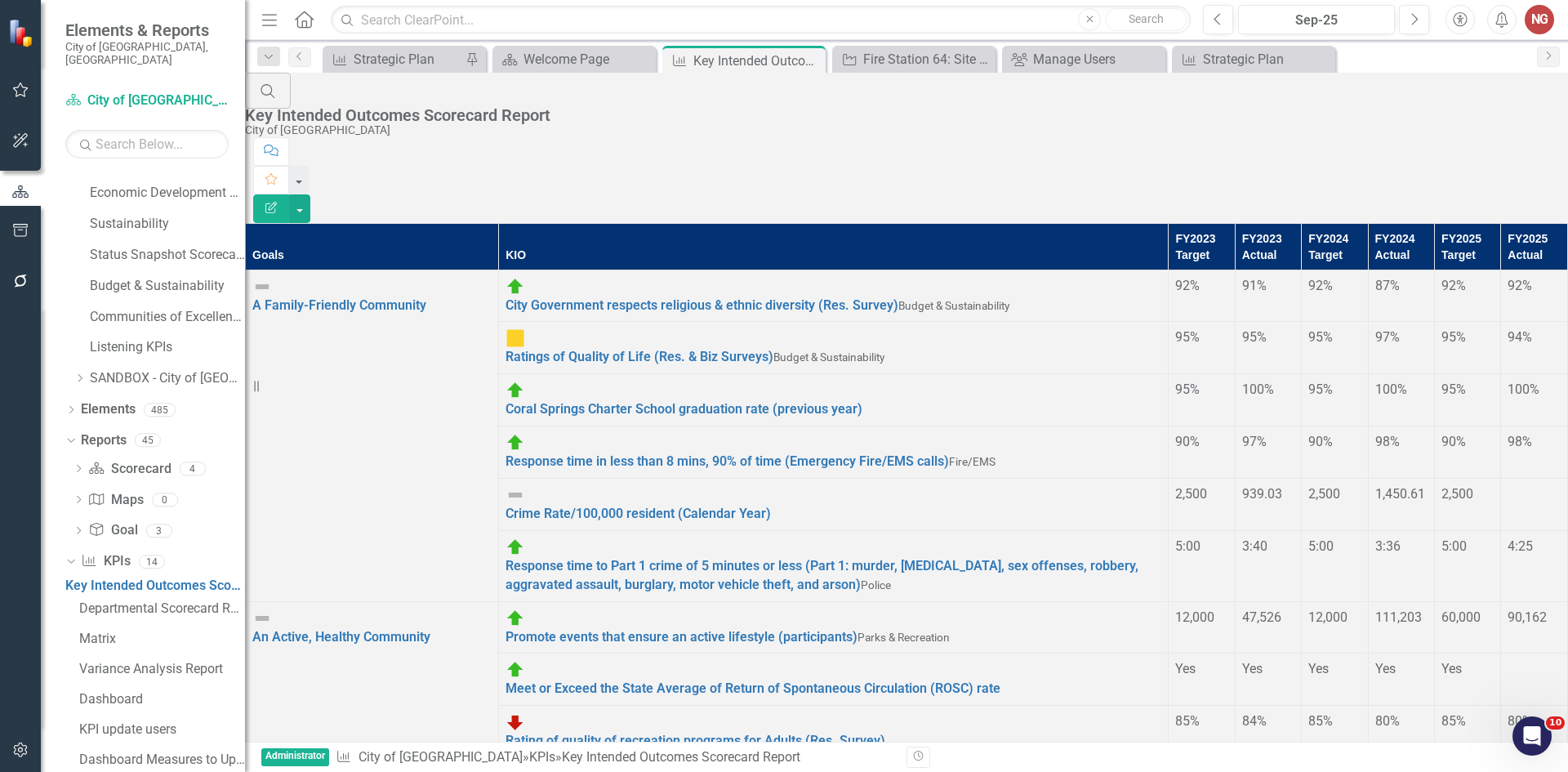
scroll to position [396, 0]
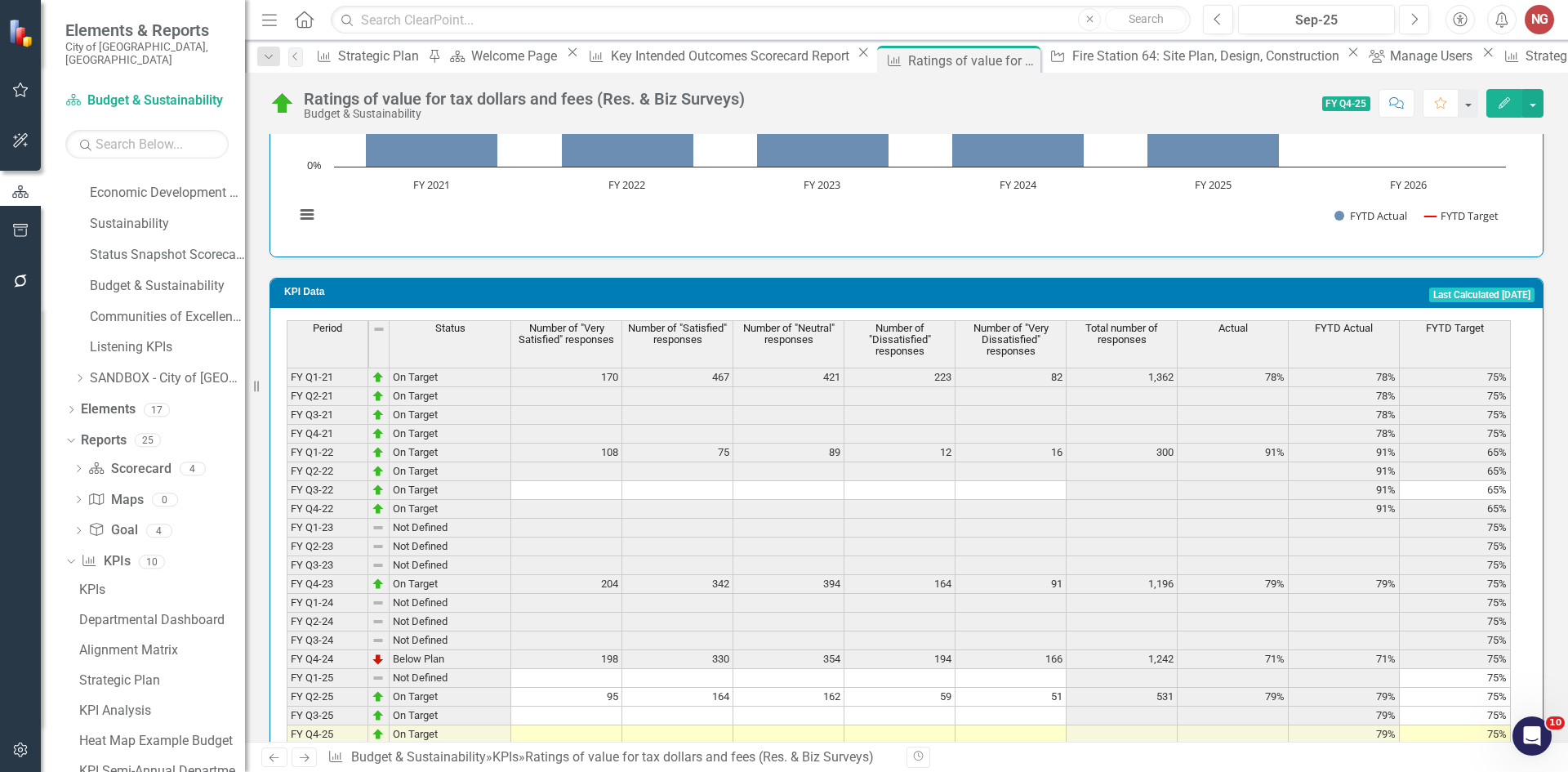
scroll to position [1495, 0]
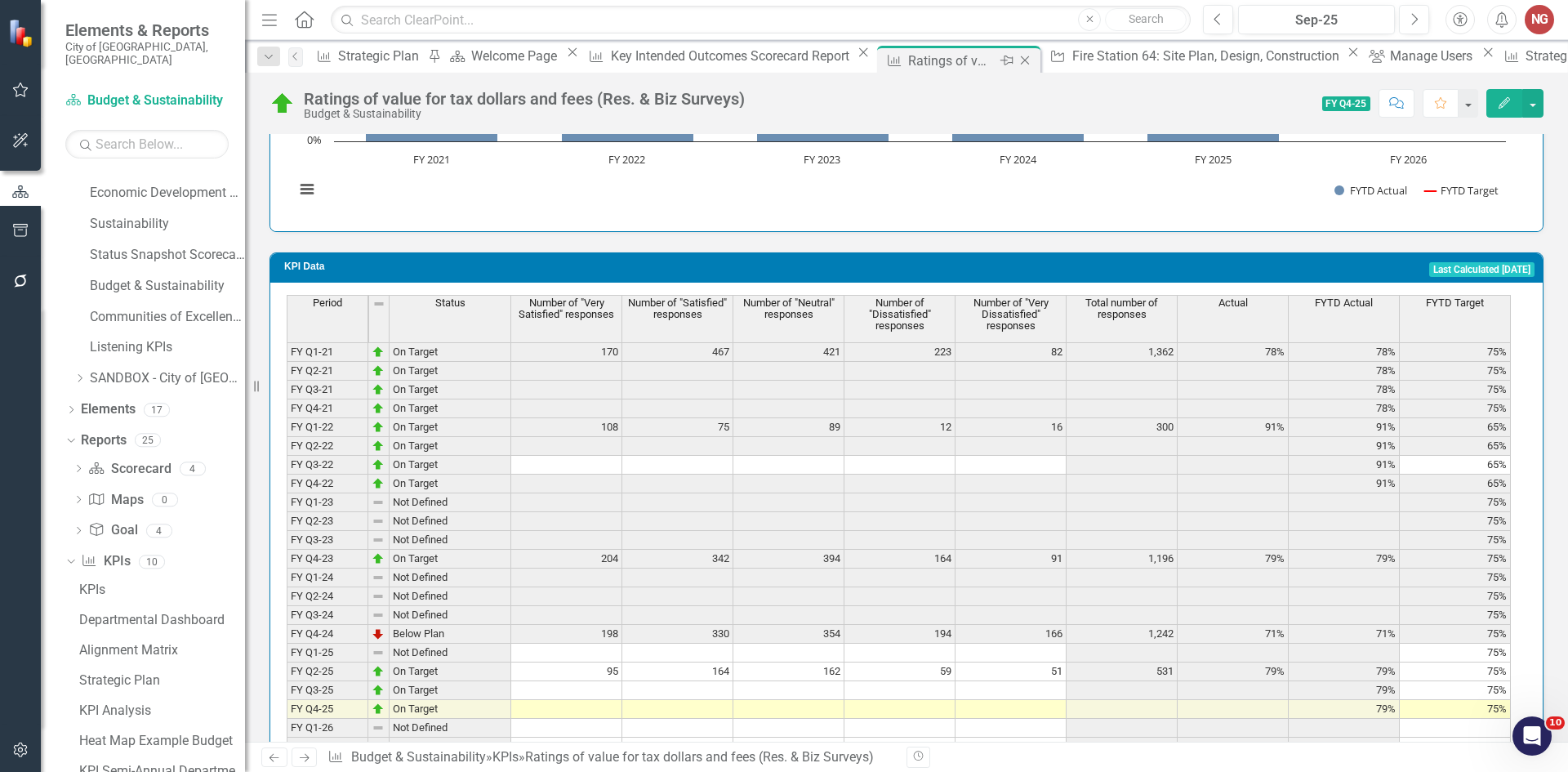
click at [1016, 59] on icon "Close" at bounding box center [1024, 61] width 16 height 13
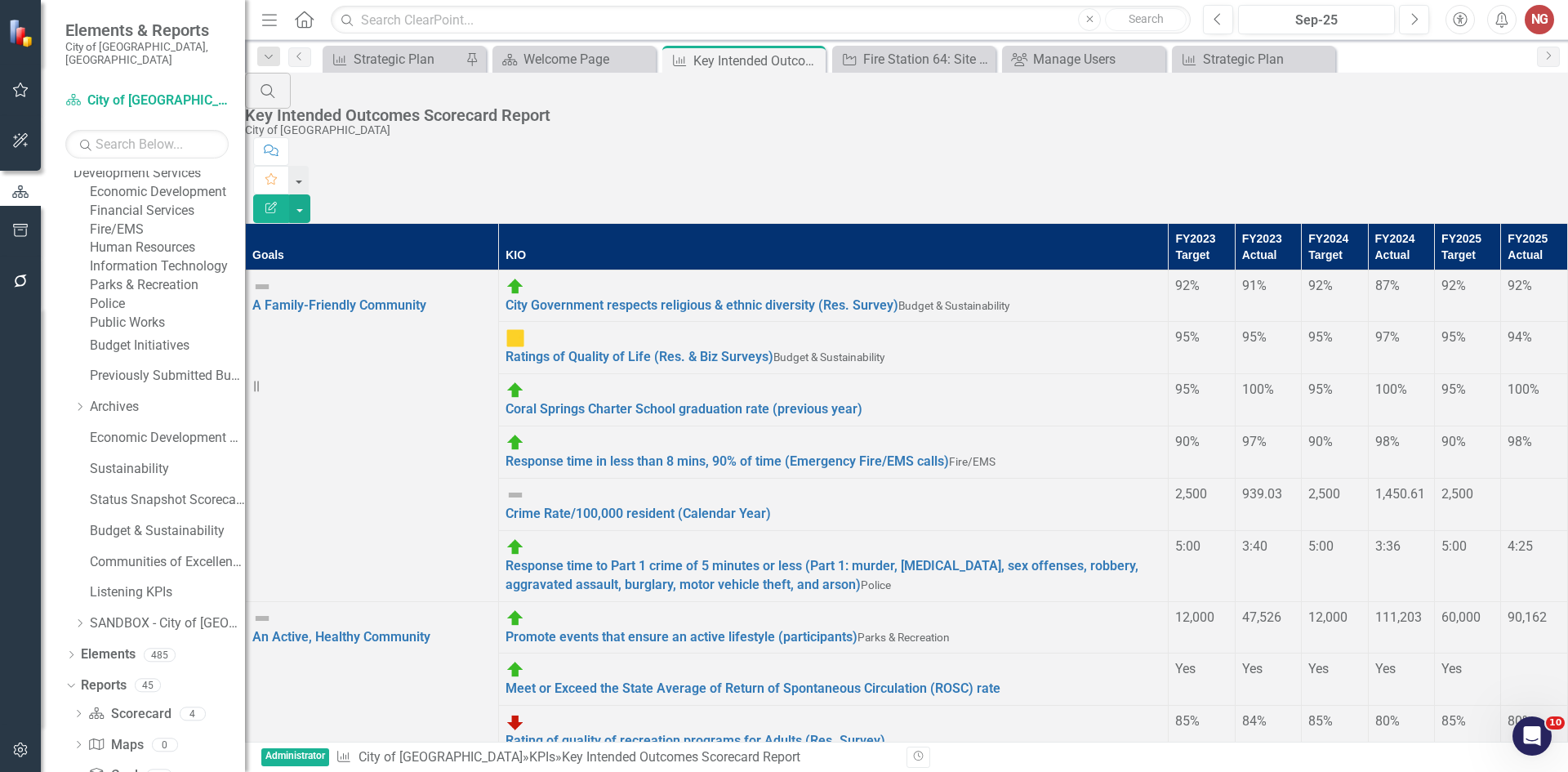
click at [107, 314] on link "Police" at bounding box center [166, 304] width 155 height 19
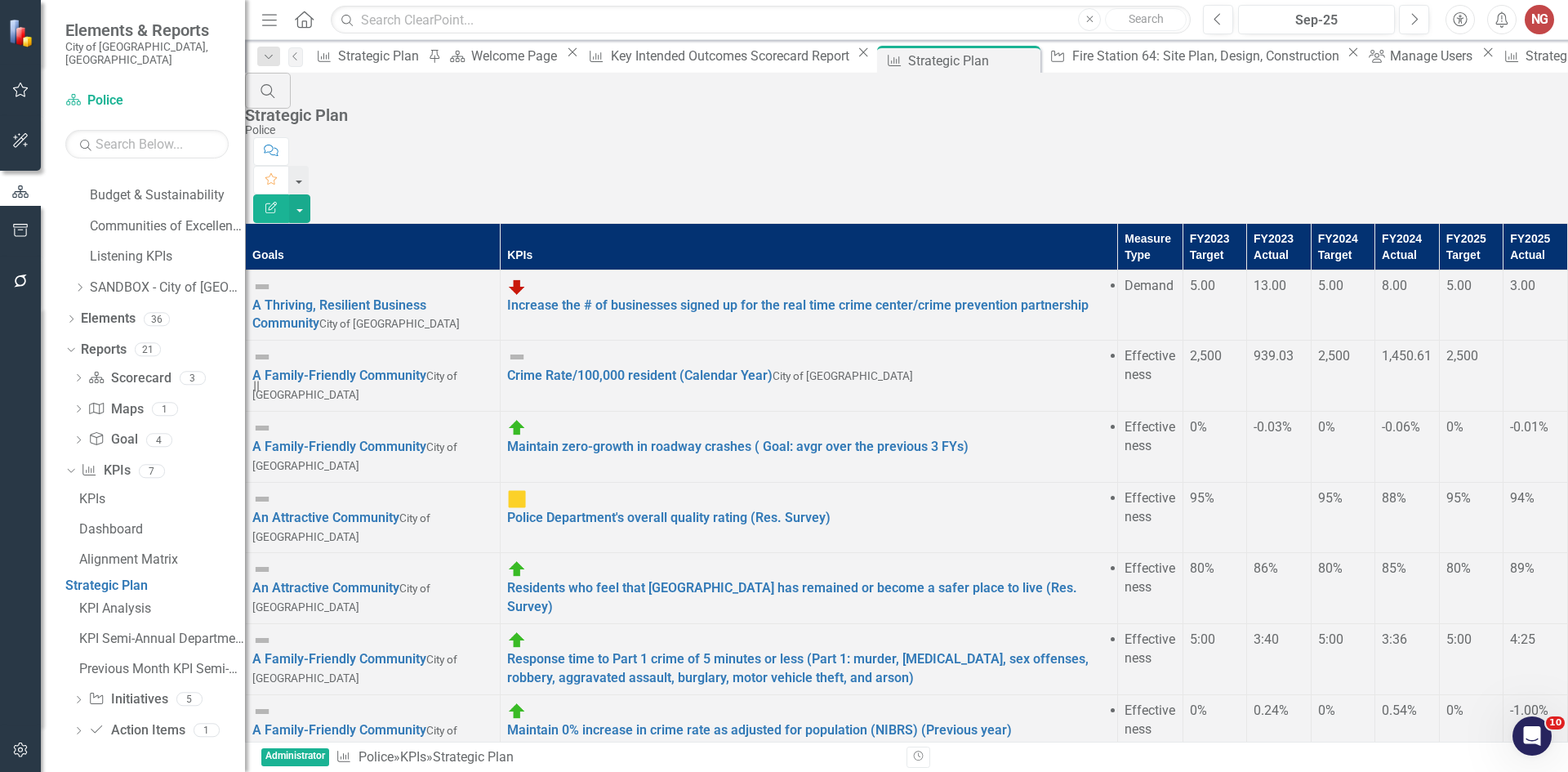
scroll to position [288, 0]
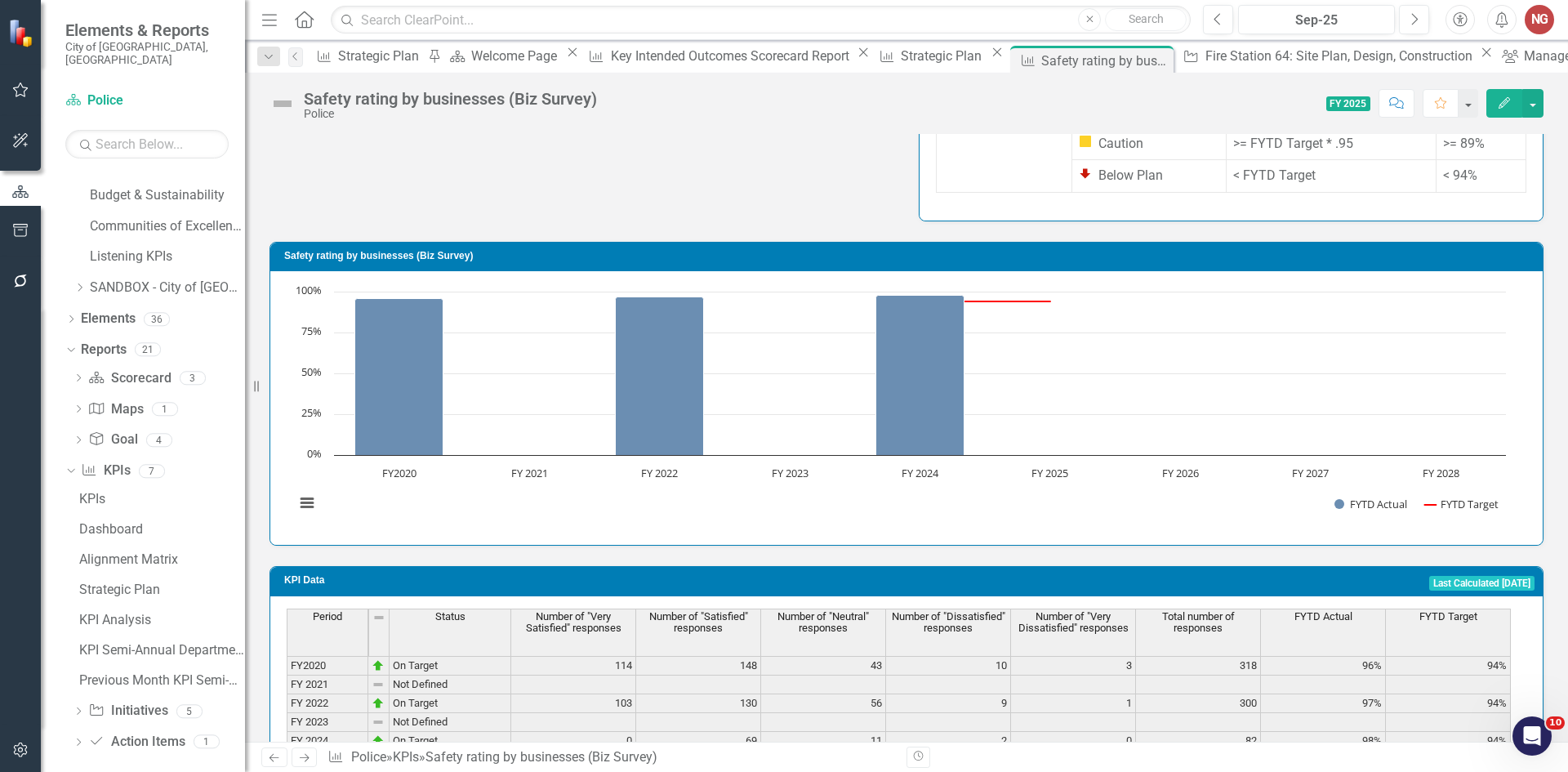
scroll to position [1036, 0]
